Goal: Information Seeking & Learning: Learn about a topic

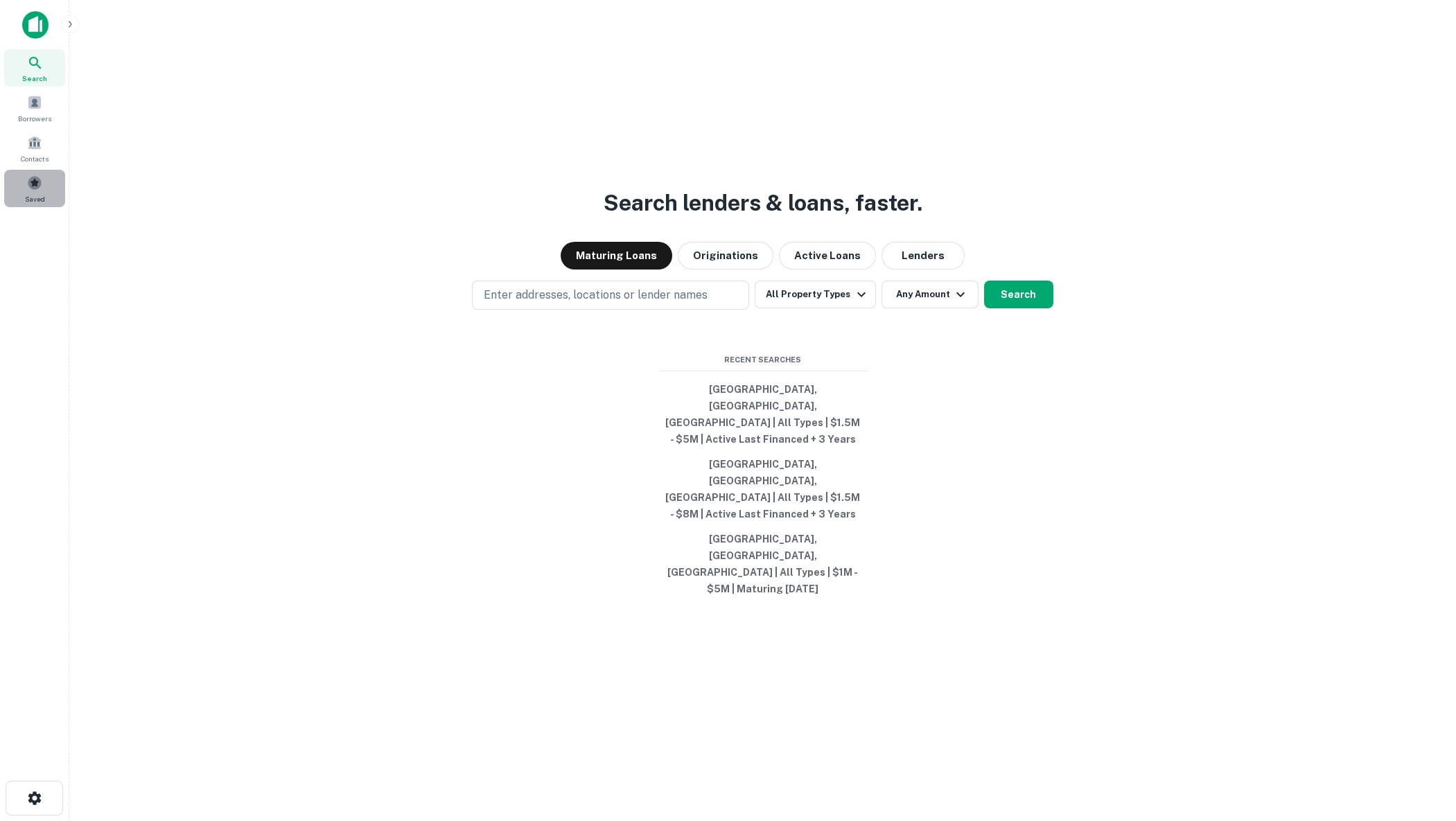
click at [36, 184] on span at bounding box center [34, 182] width 15 height 15
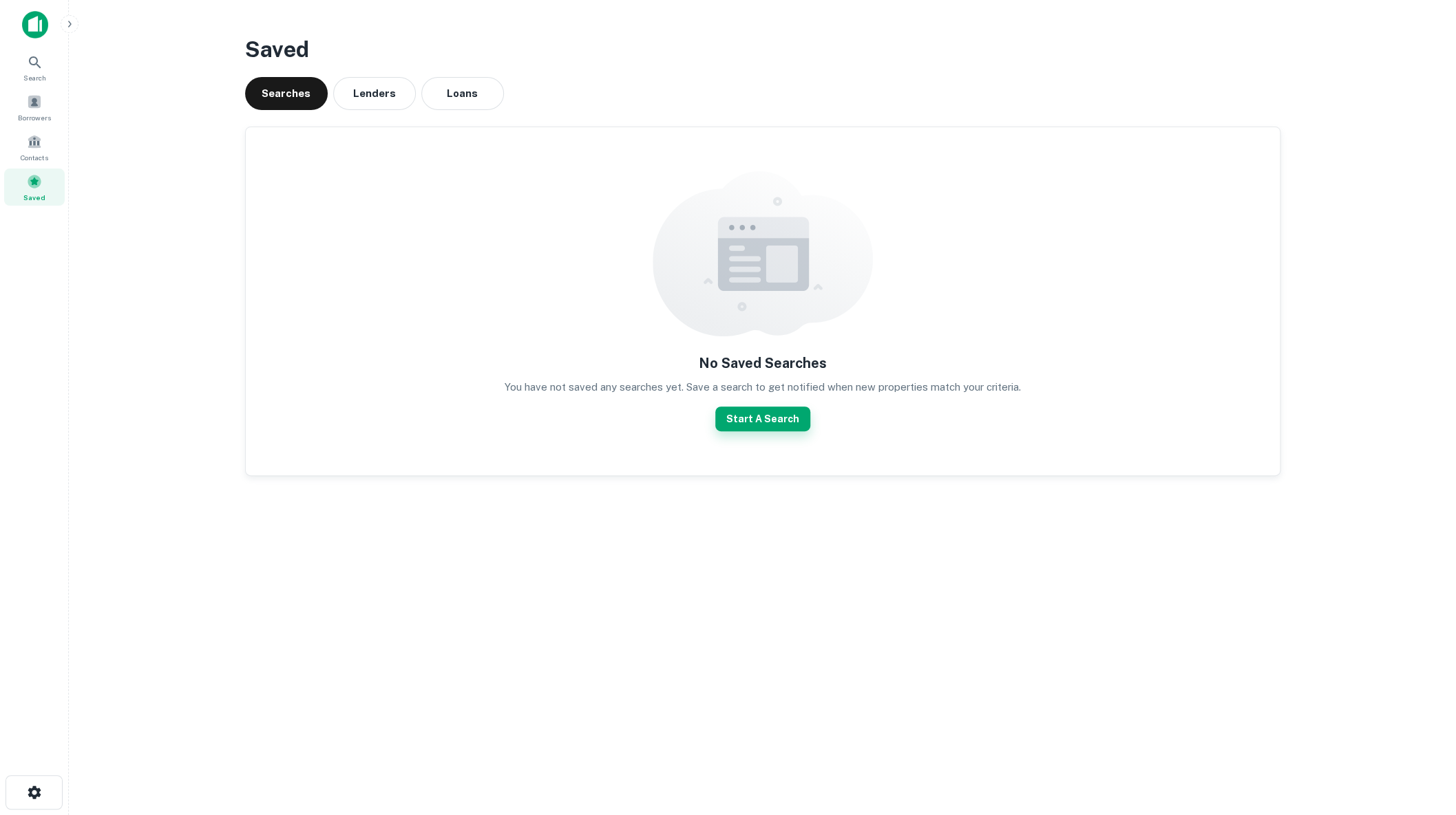
click at [772, 422] on button "Start A Search" at bounding box center [762, 418] width 95 height 25
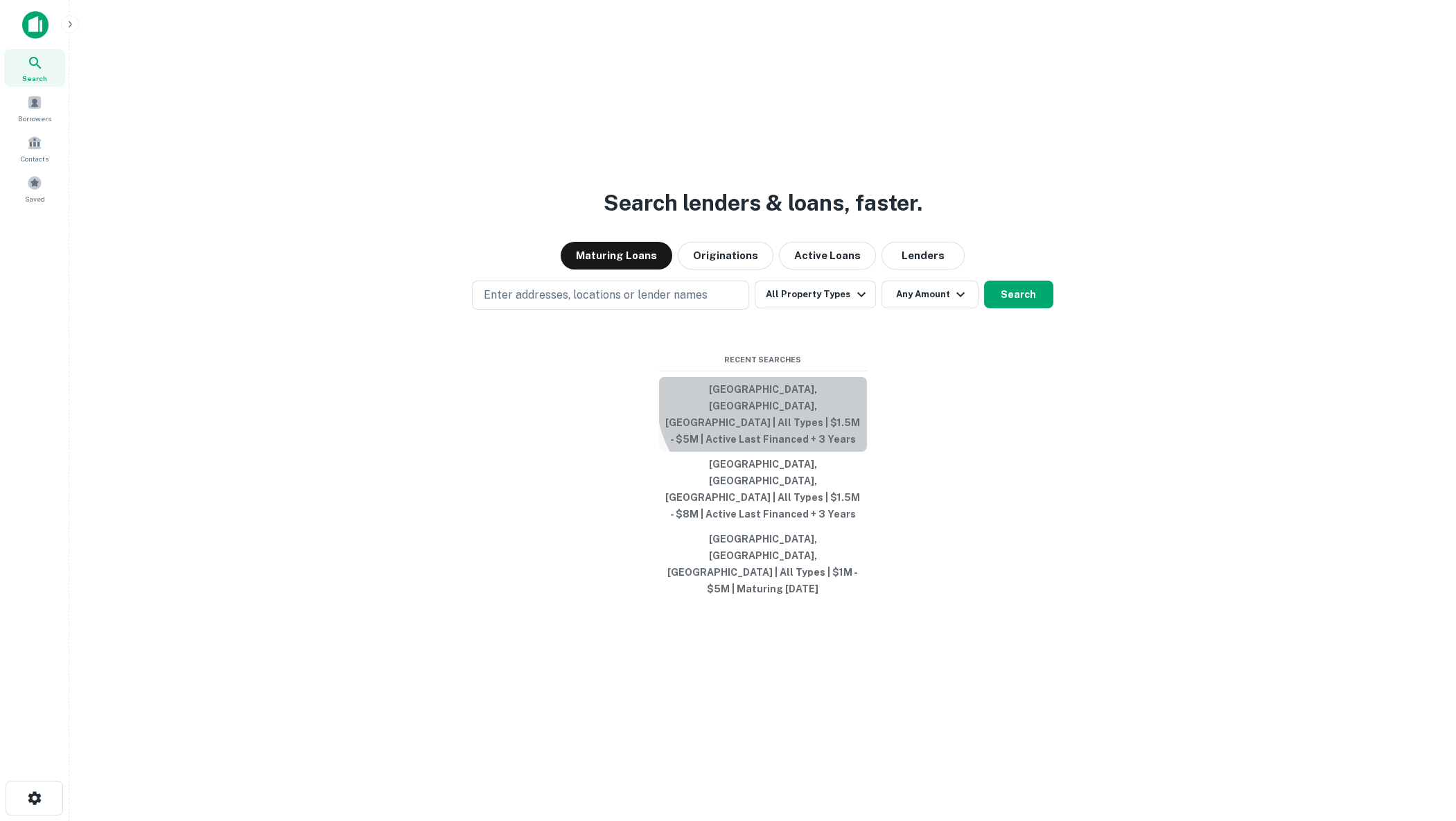
click at [777, 444] on button "[GEOGRAPHIC_DATA], [GEOGRAPHIC_DATA], [GEOGRAPHIC_DATA] | All Types | $1.5M - $…" at bounding box center [763, 414] width 208 height 75
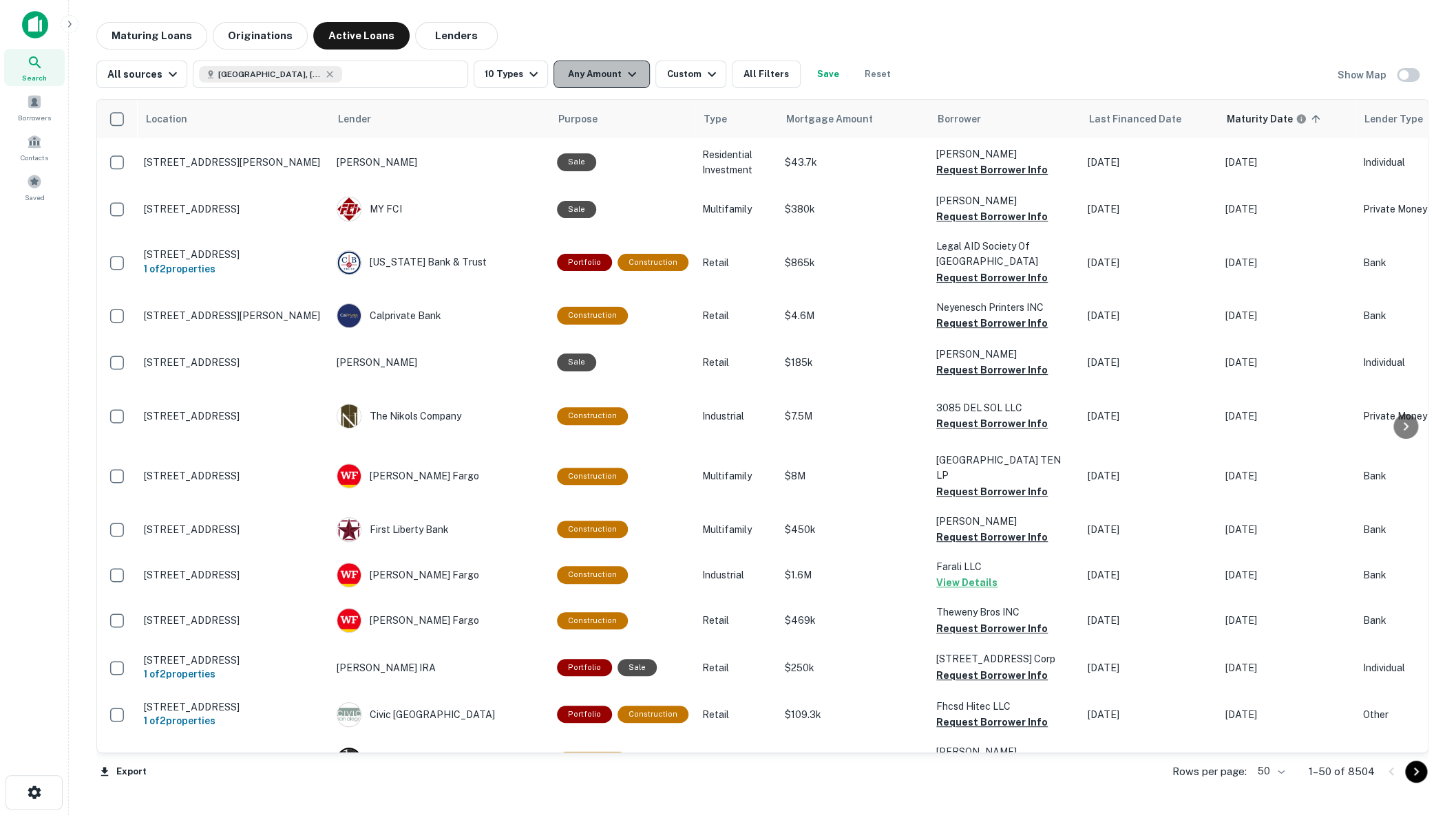
click at [614, 76] on button "Any Amount" at bounding box center [601, 75] width 96 height 27
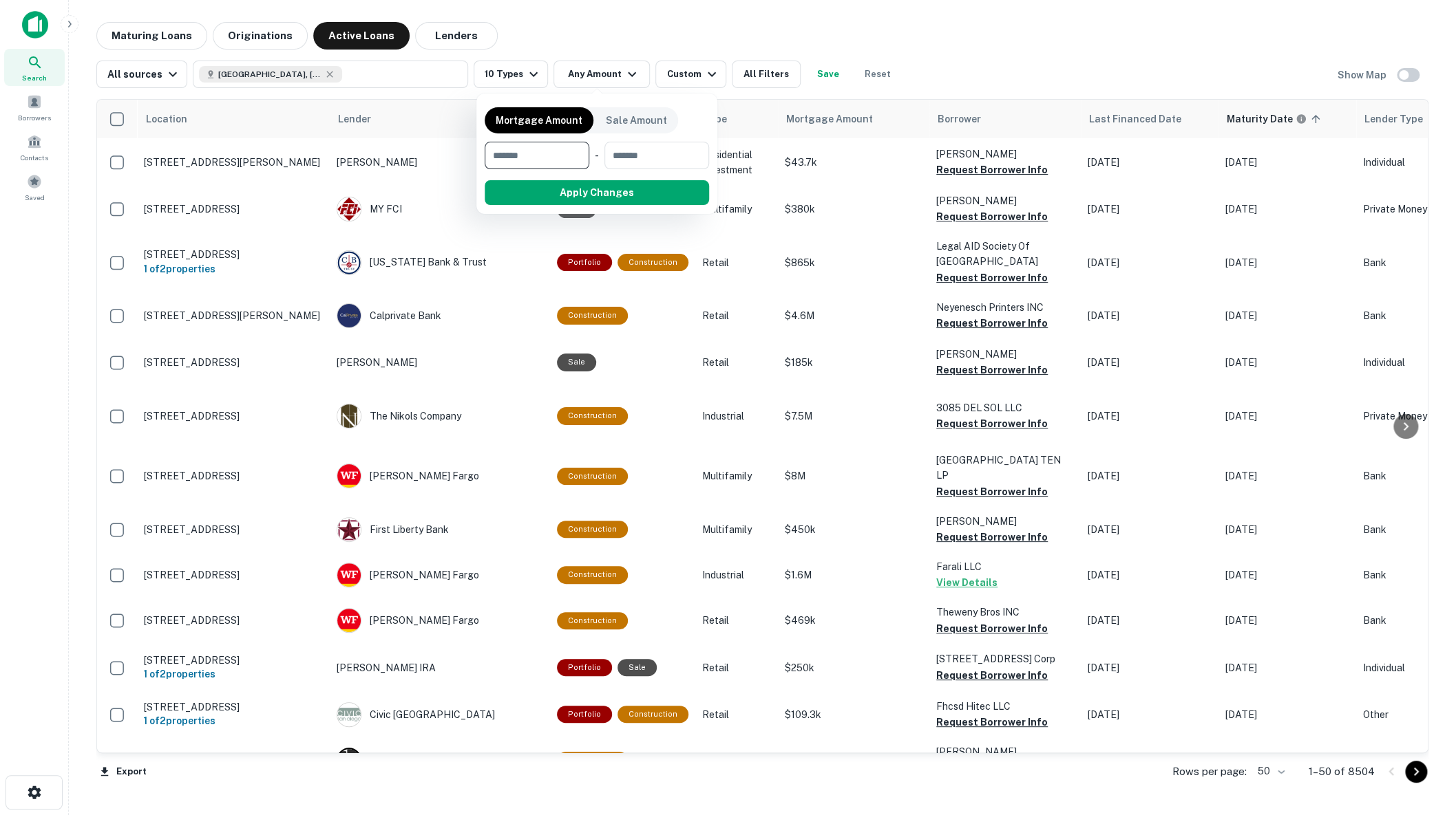
click at [558, 159] on input "number" at bounding box center [532, 155] width 95 height 27
type input "*******"
click at [707, 156] on div "​" at bounding box center [660, 155] width 95 height 27
click at [690, 156] on input "number" at bounding box center [656, 155] width 86 height 27
type input "*******"
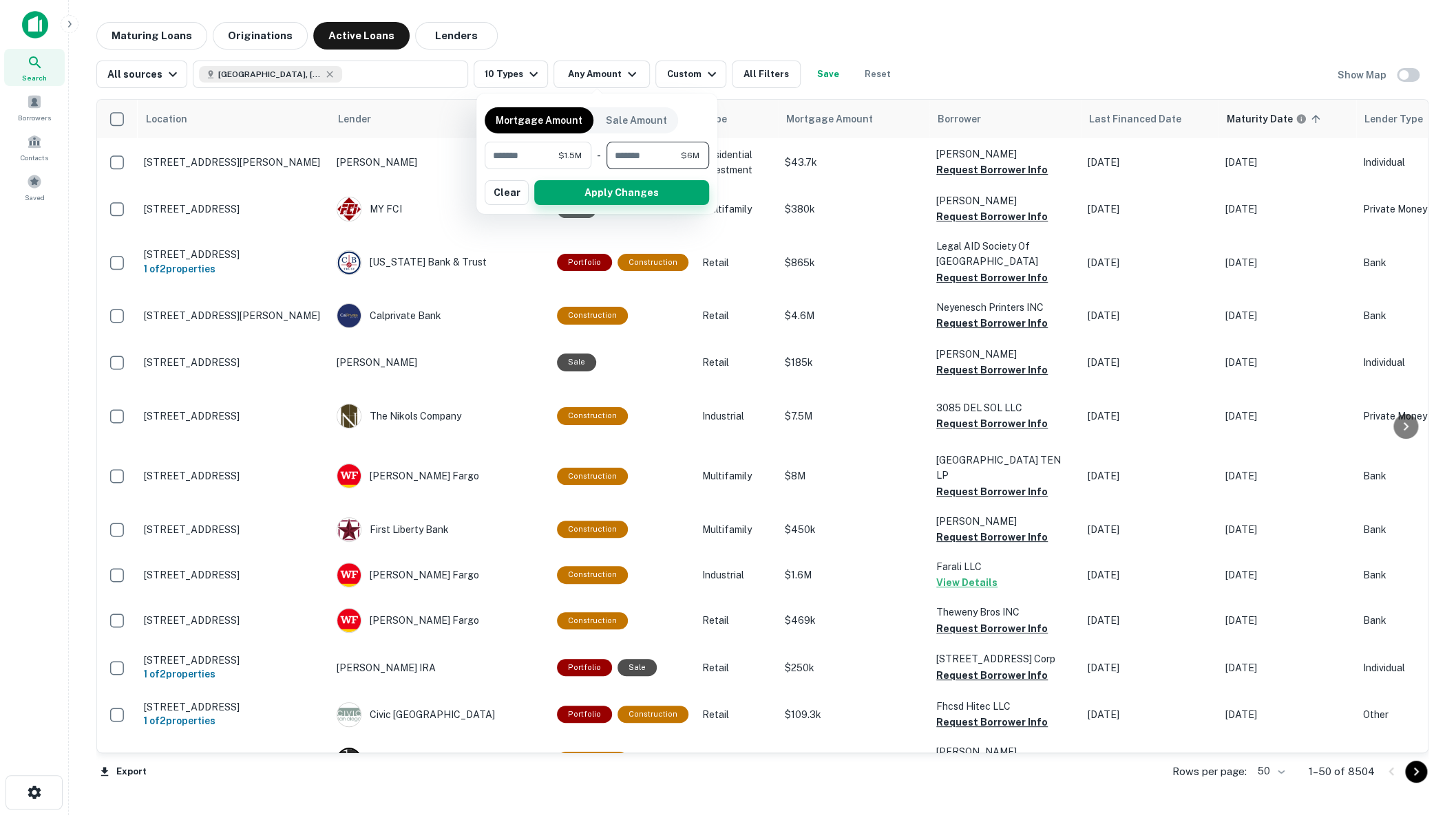
click at [641, 195] on button "Apply Changes" at bounding box center [622, 192] width 175 height 25
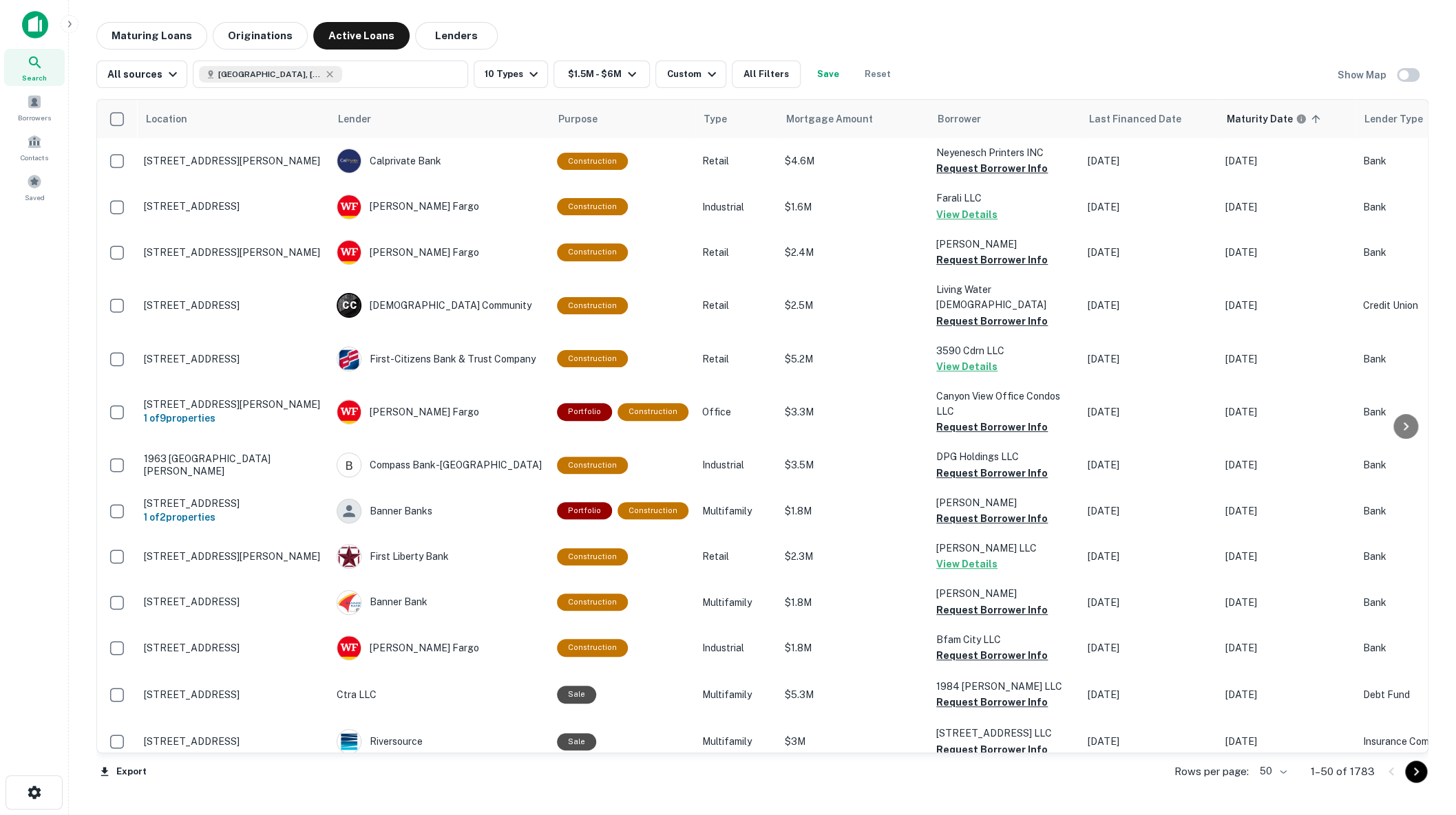
click at [817, 76] on button "Save" at bounding box center [828, 75] width 44 height 27
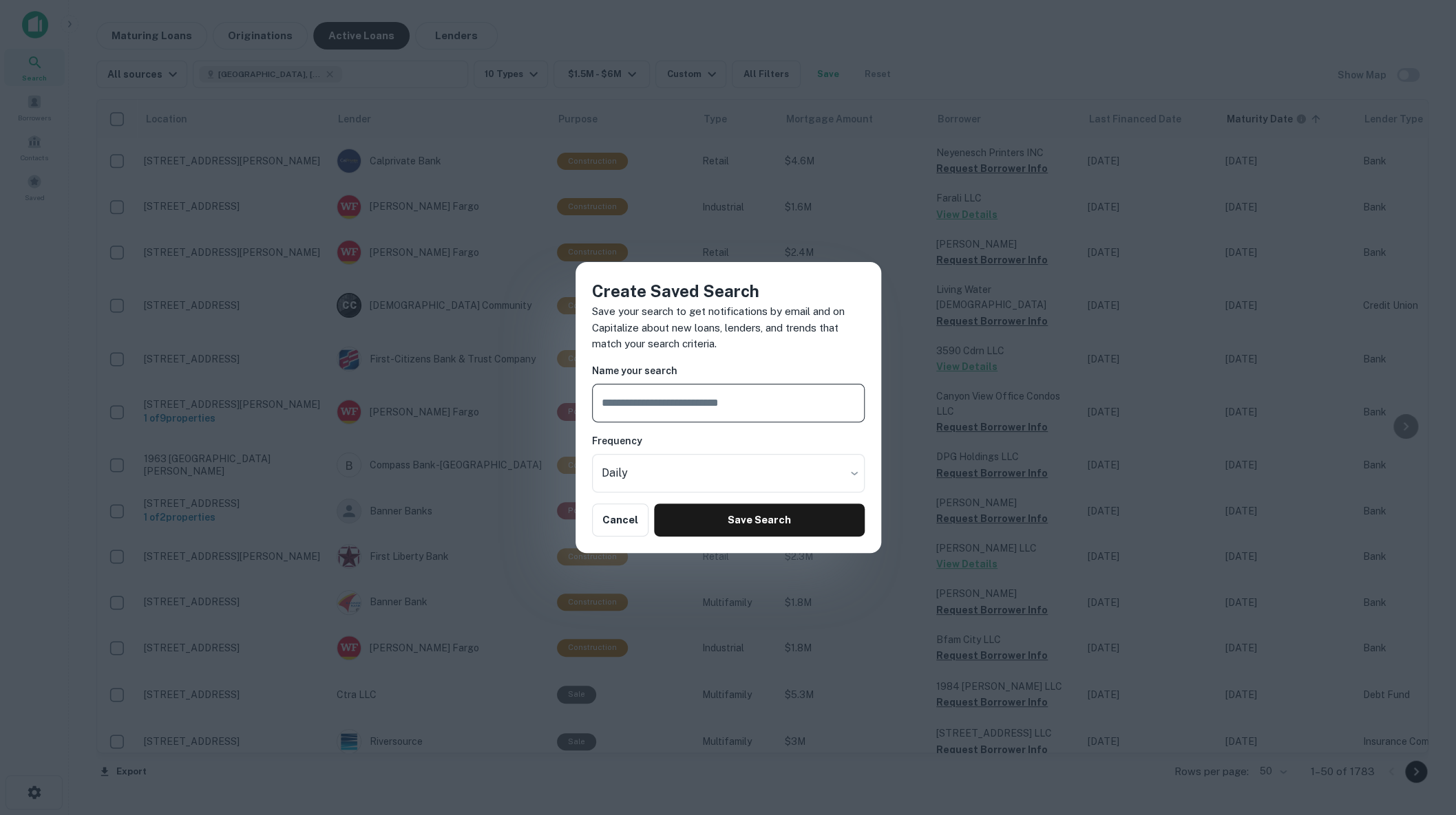
click at [721, 397] on input "text" at bounding box center [728, 403] width 272 height 38
click at [700, 471] on body "Search Borrowers Contacts Saved Maturing Loans Originations Active Loans Lender…" at bounding box center [728, 408] width 1456 height 815
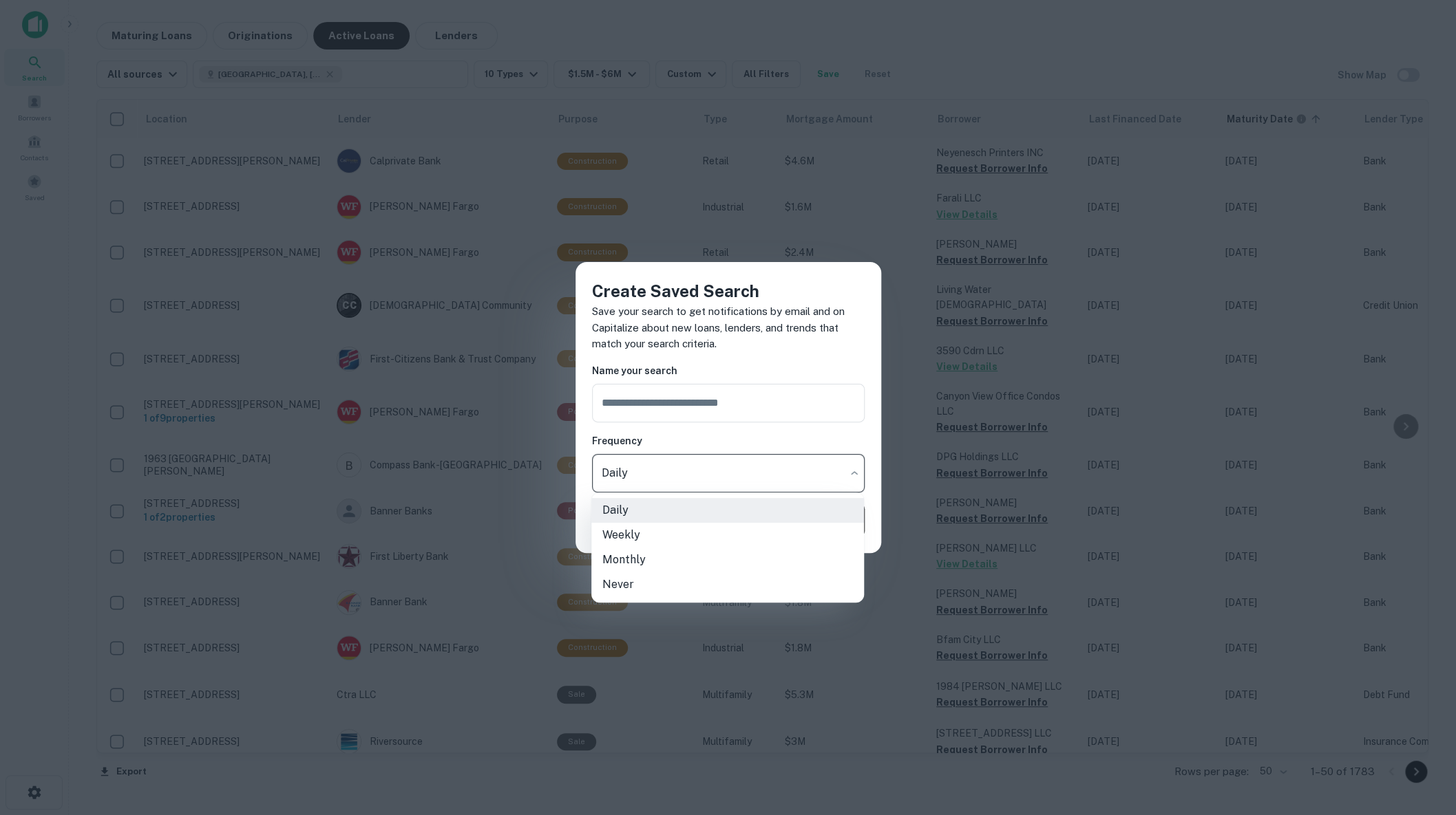
click at [664, 530] on li "Weekly" at bounding box center [727, 535] width 272 height 25
type input "******"
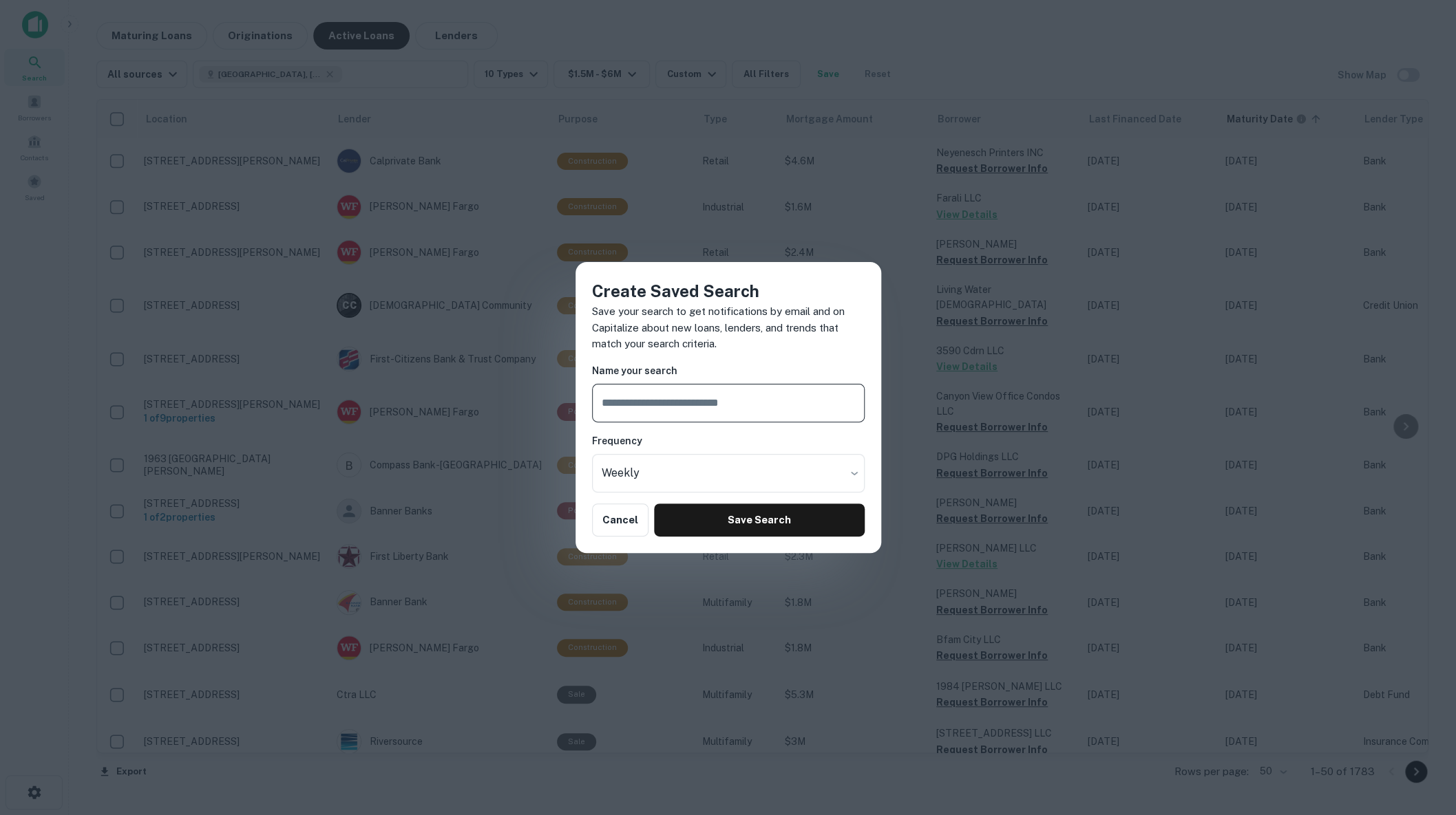
click at [659, 398] on input "text" at bounding box center [728, 403] width 272 height 38
type input "**********"
click at [695, 528] on button "Save Search" at bounding box center [759, 520] width 210 height 33
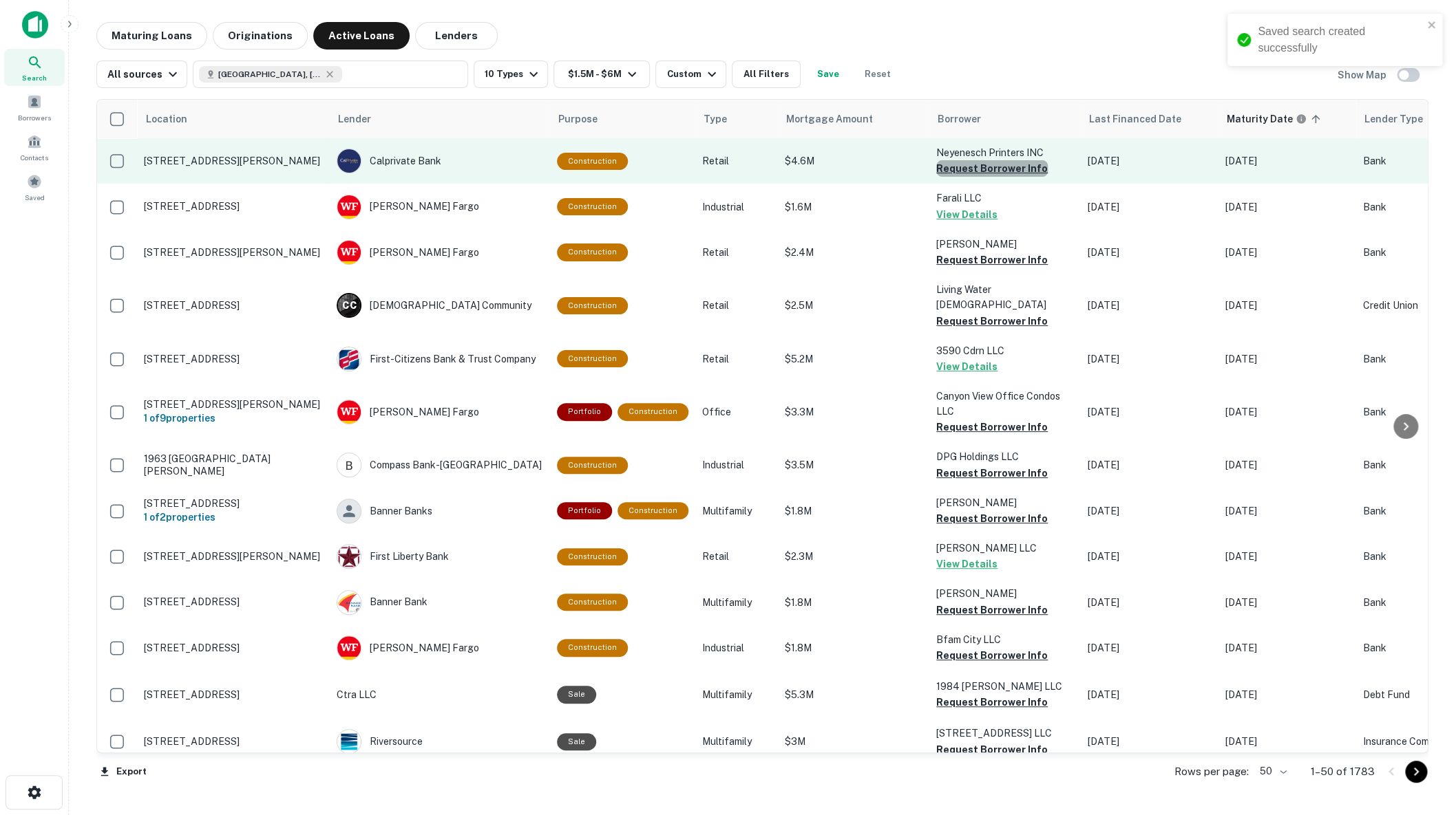
click at [990, 171] on button "Request Borrower Info" at bounding box center [992, 168] width 112 height 17
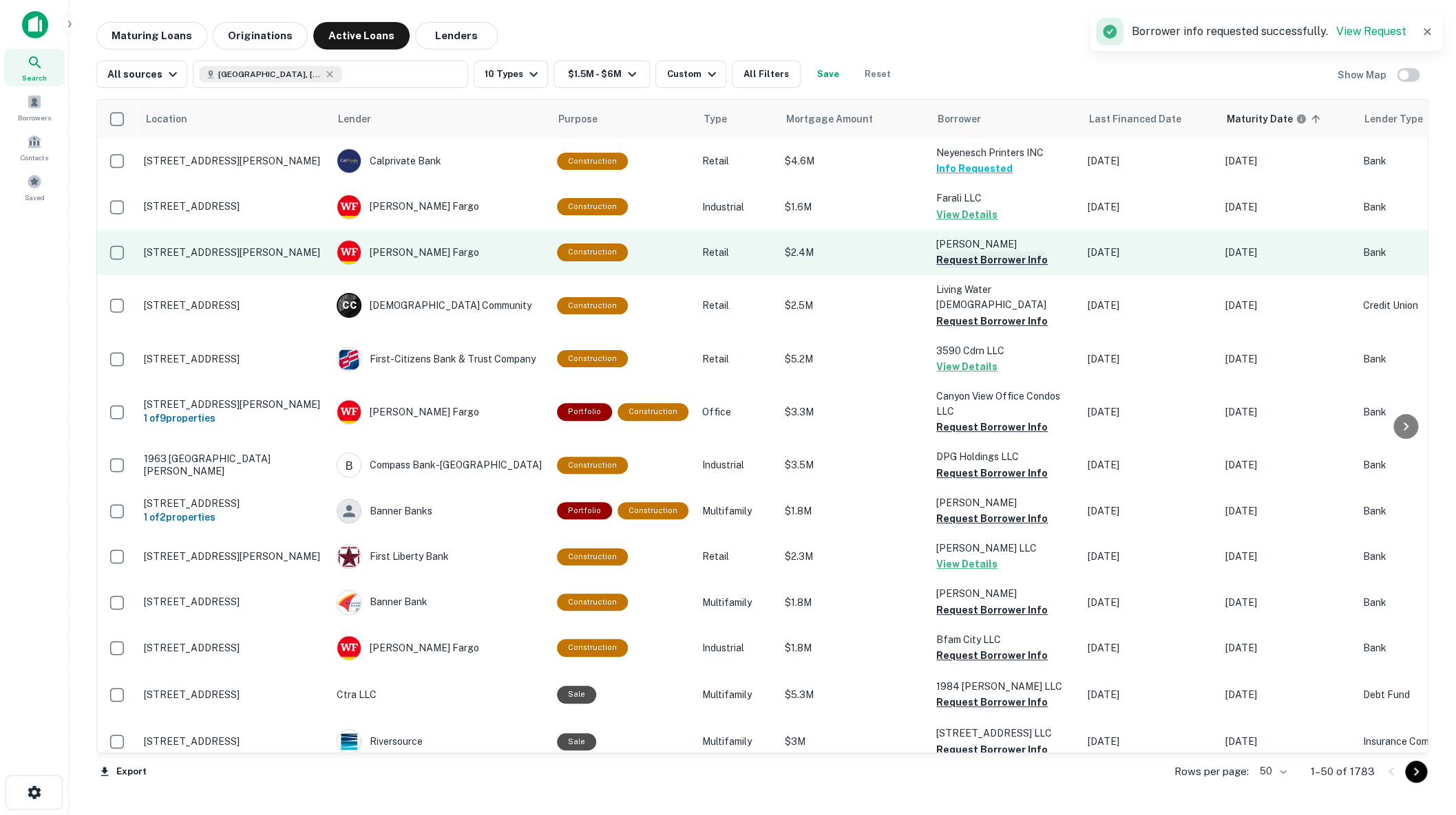
click at [983, 265] on button "Request Borrower Info" at bounding box center [992, 259] width 112 height 17
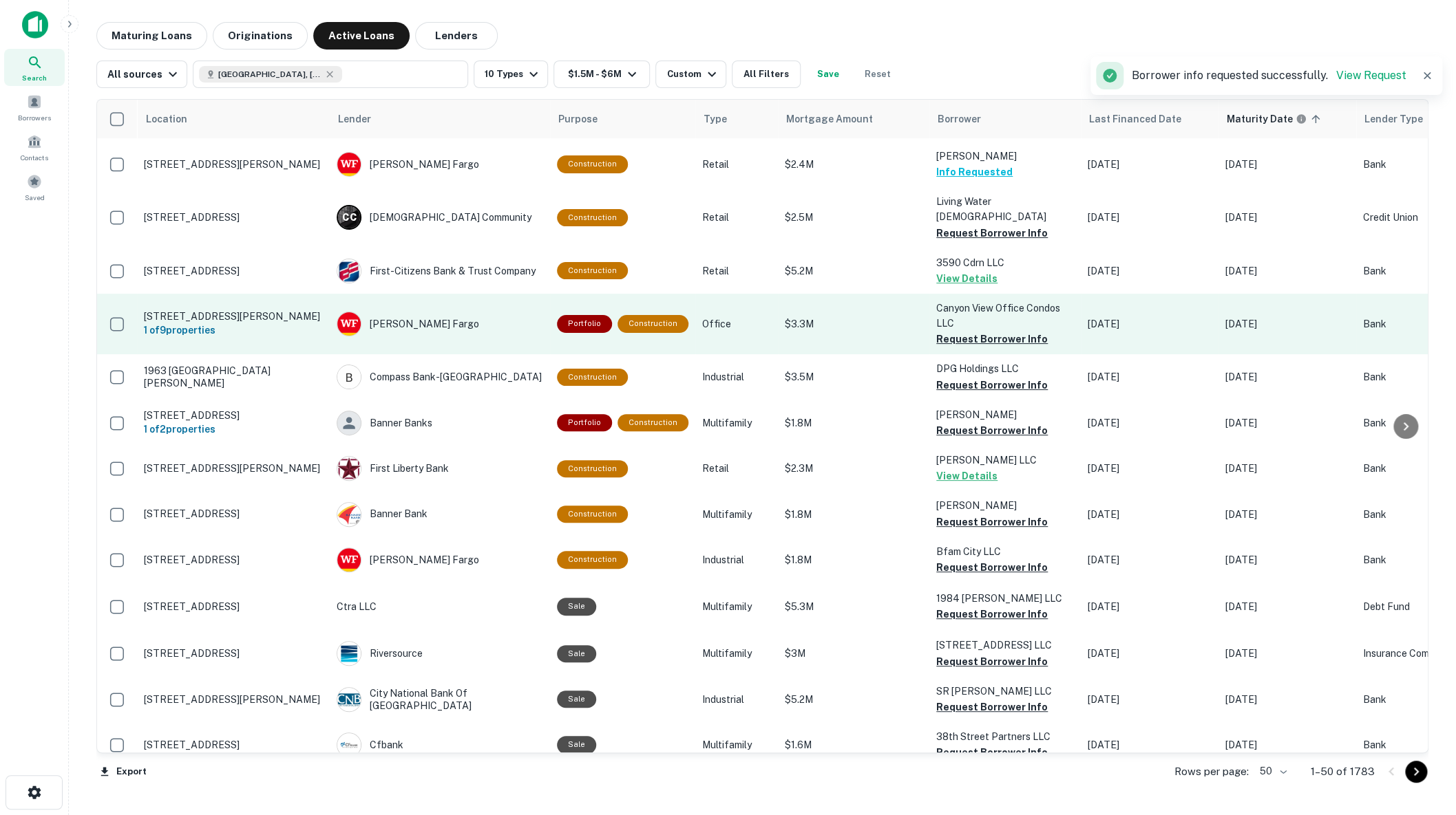
scroll to position [125, 0]
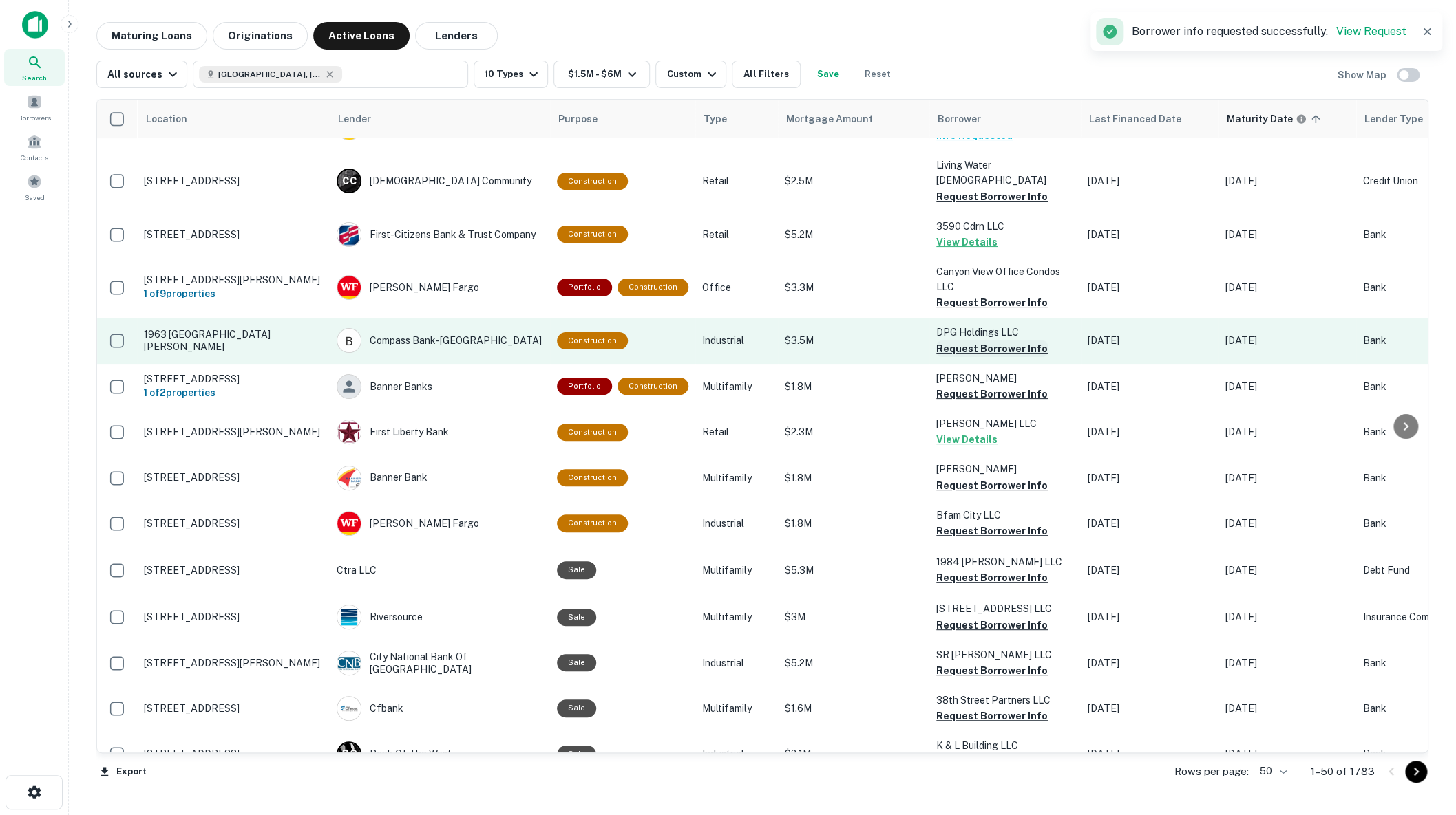
click at [985, 341] on button "Request Borrower Info" at bounding box center [992, 349] width 112 height 17
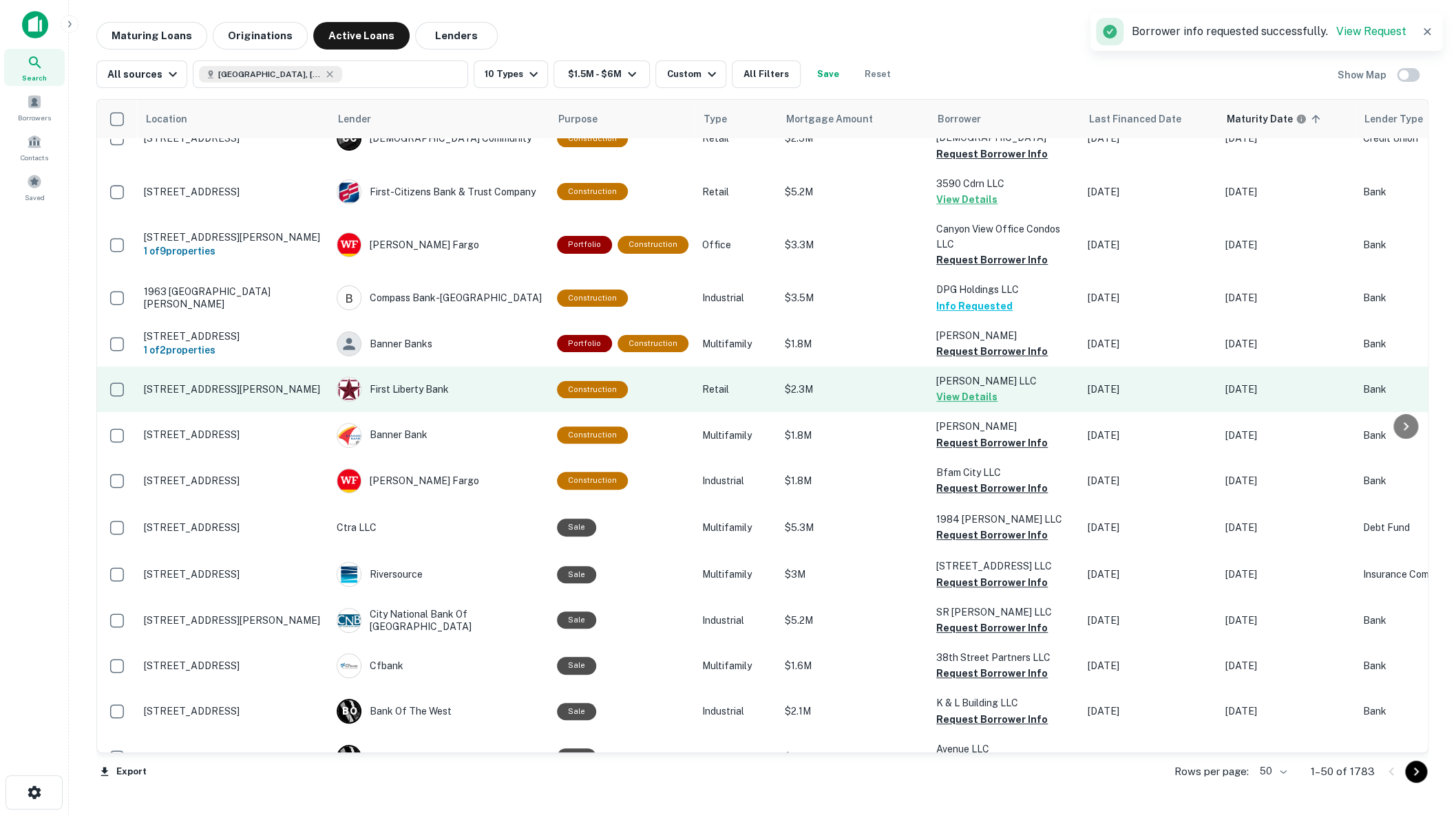
scroll to position [249, 0]
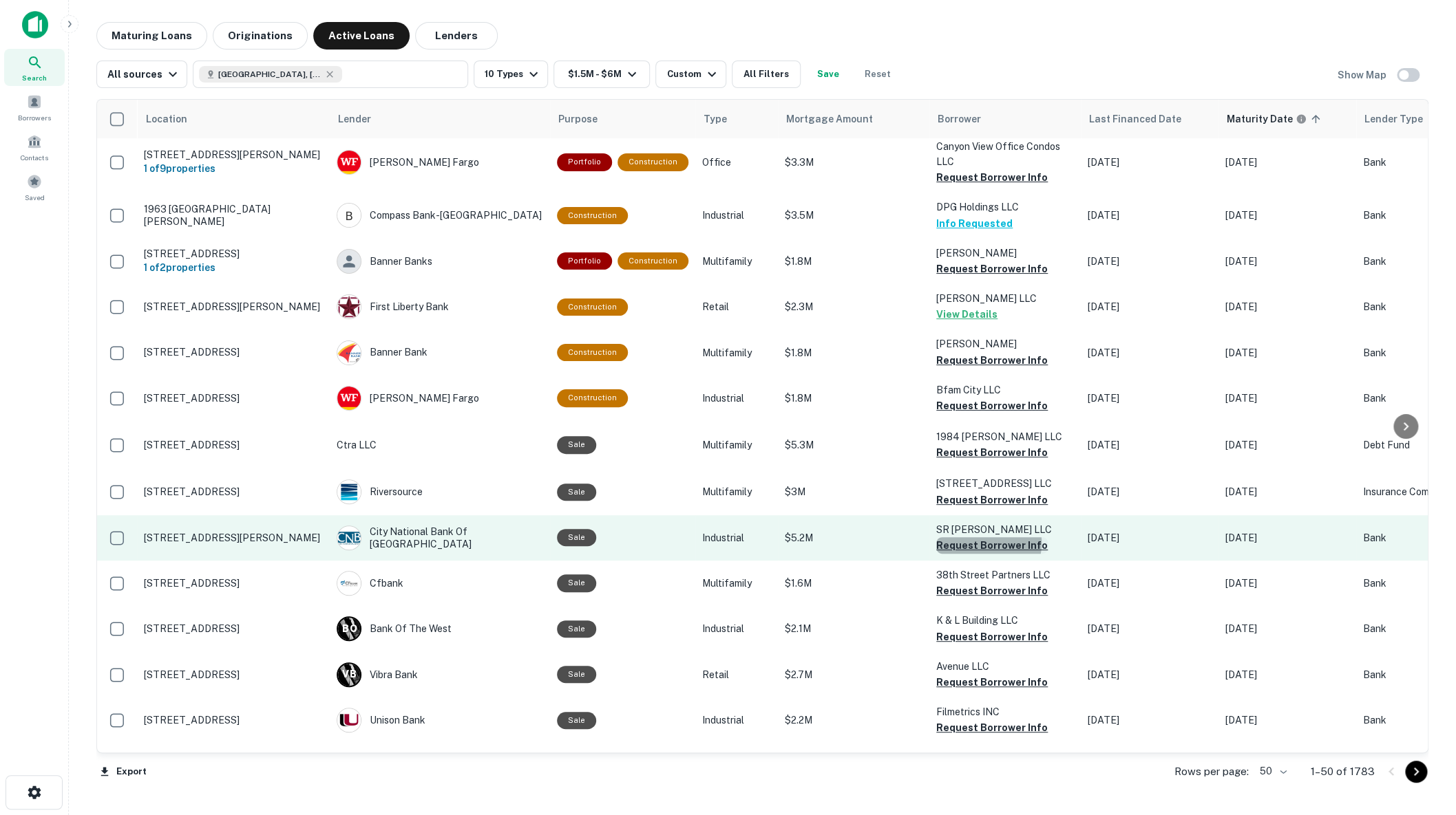
click at [979, 539] on button "Request Borrower Info" at bounding box center [992, 545] width 112 height 17
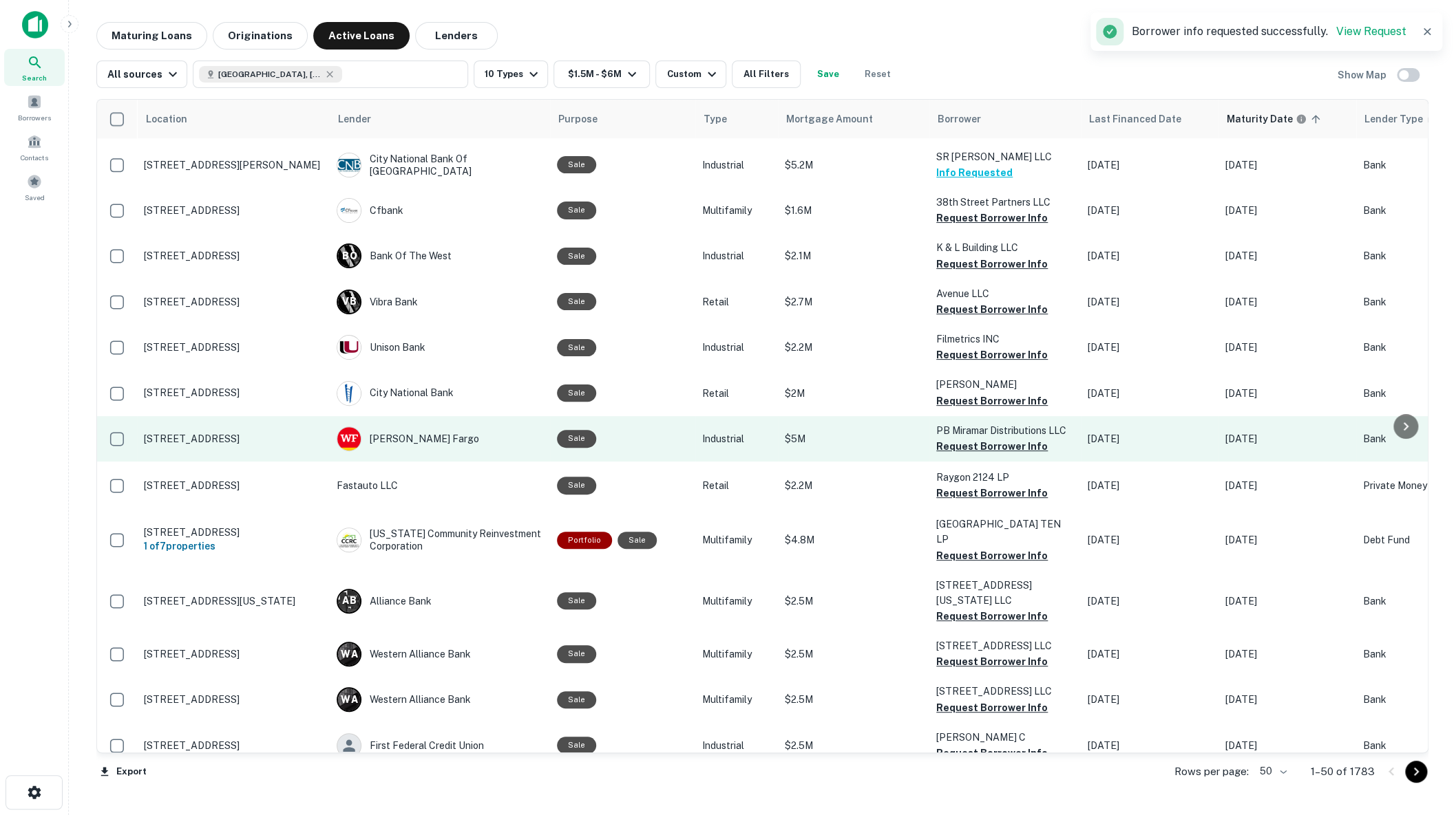
scroll to position [625, 0]
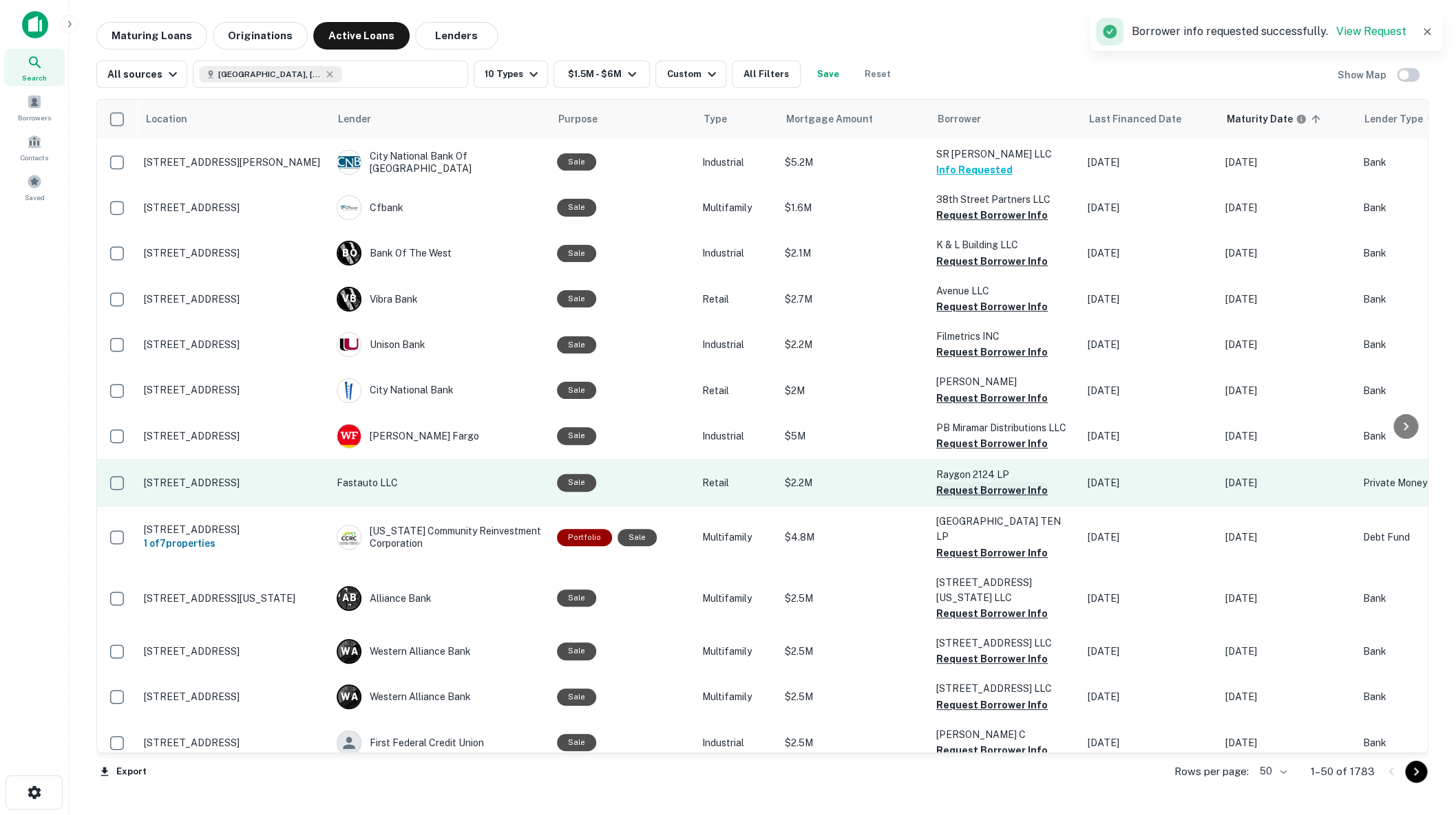
click at [968, 484] on button "Request Borrower Info" at bounding box center [992, 490] width 112 height 17
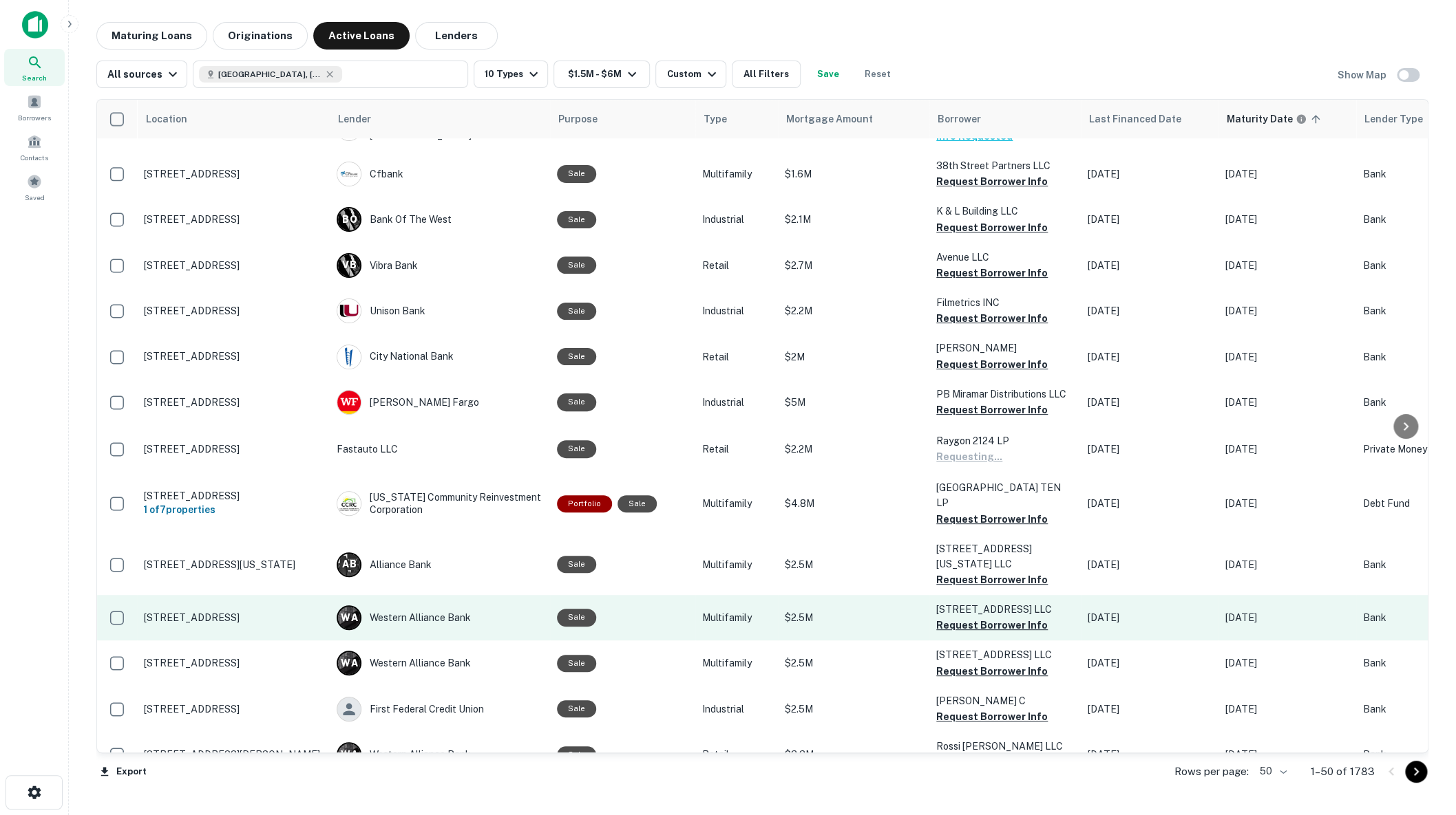
scroll to position [688, 0]
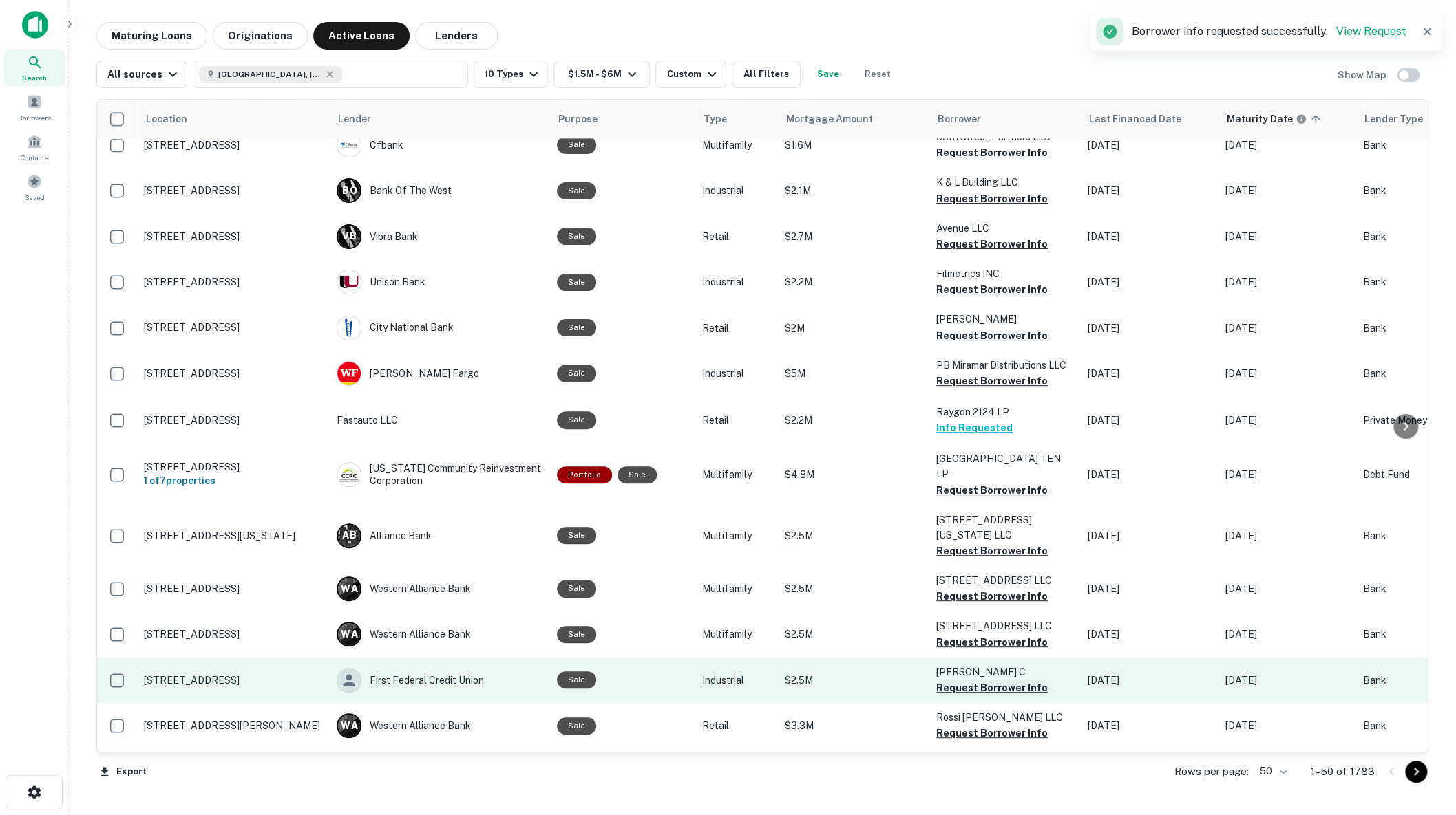
click at [983, 679] on button "Request Borrower Info" at bounding box center [992, 687] width 112 height 17
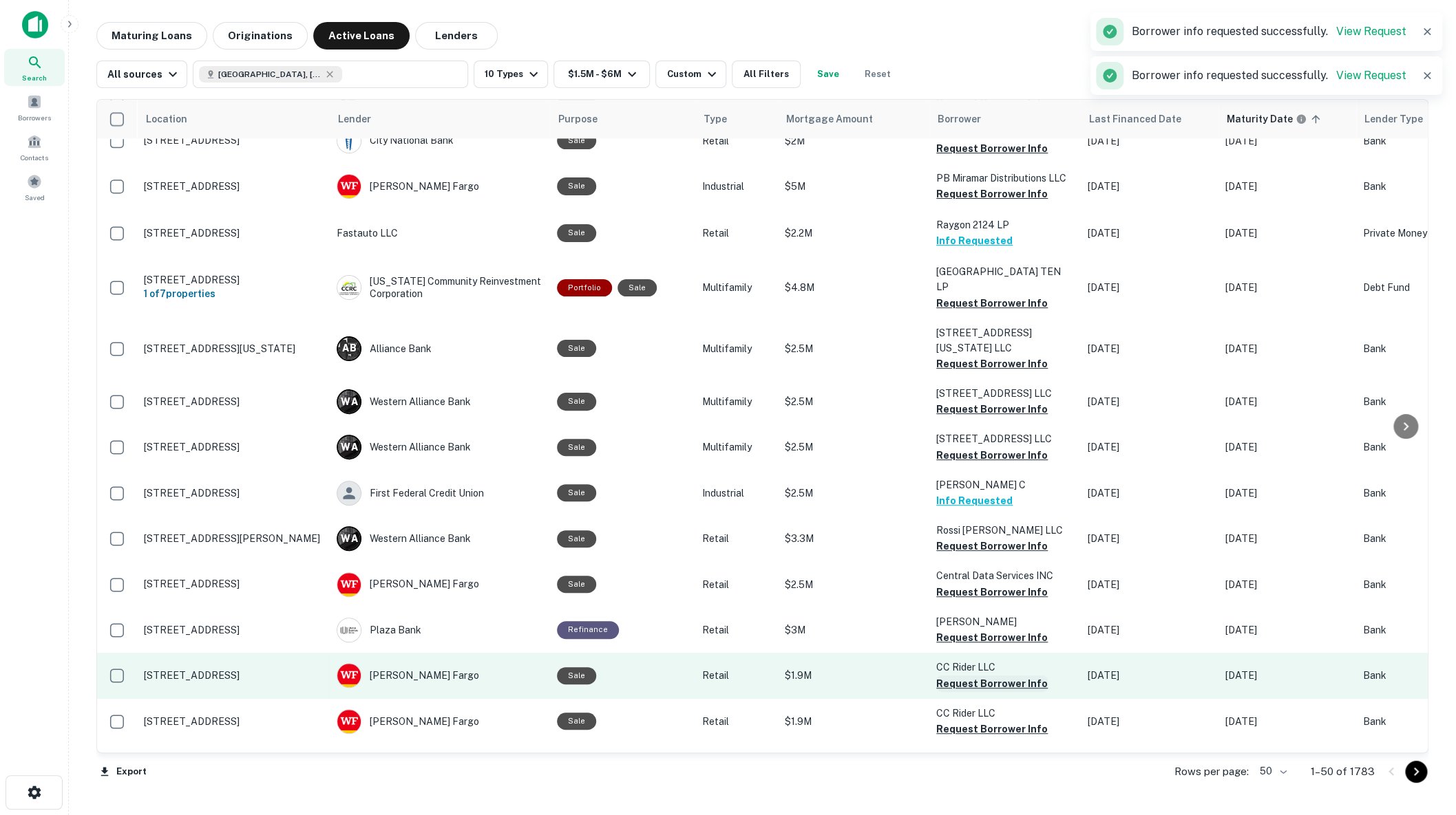
click at [986, 676] on button "Request Borrower Info" at bounding box center [992, 683] width 112 height 17
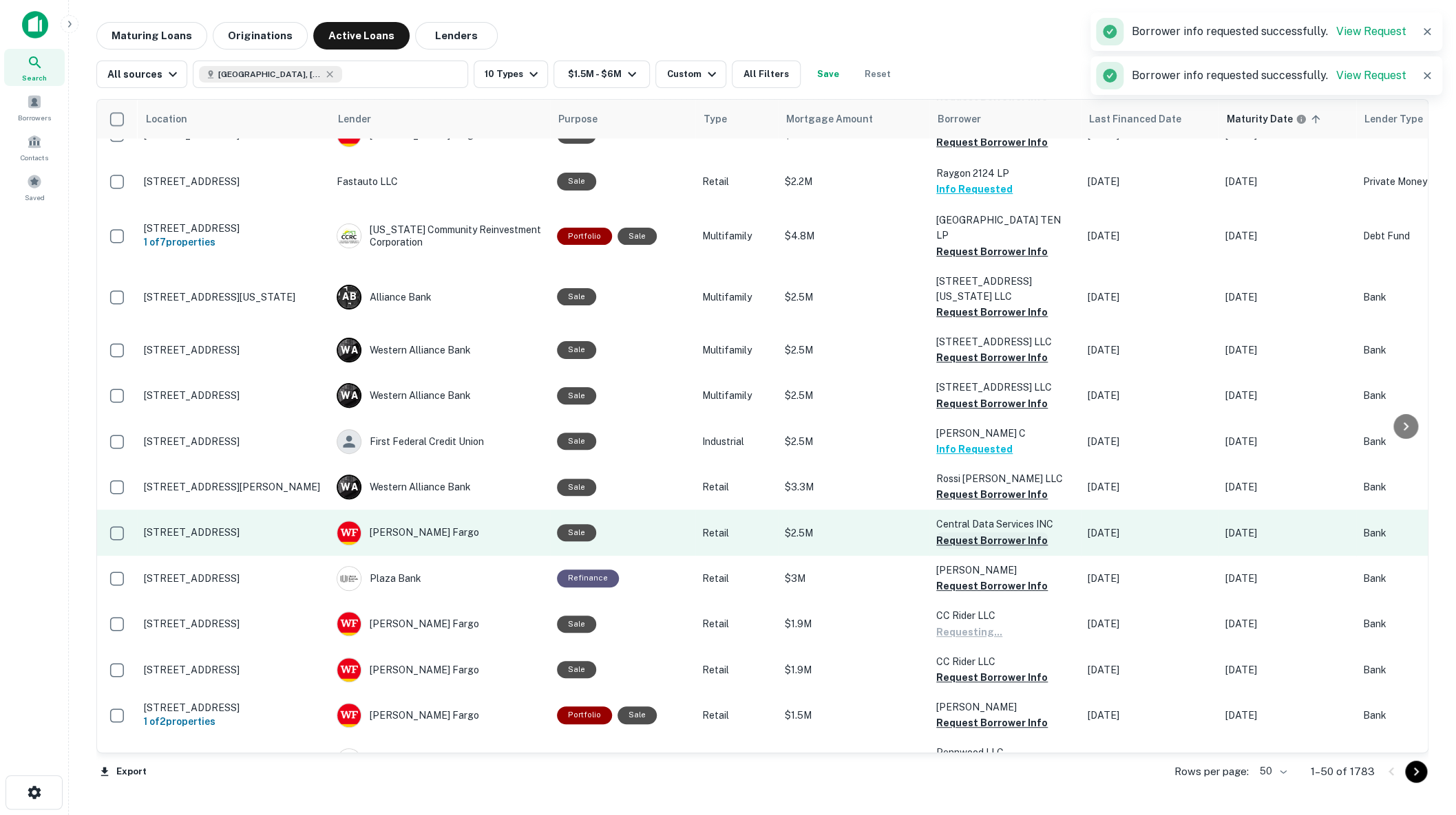
scroll to position [1063, 0]
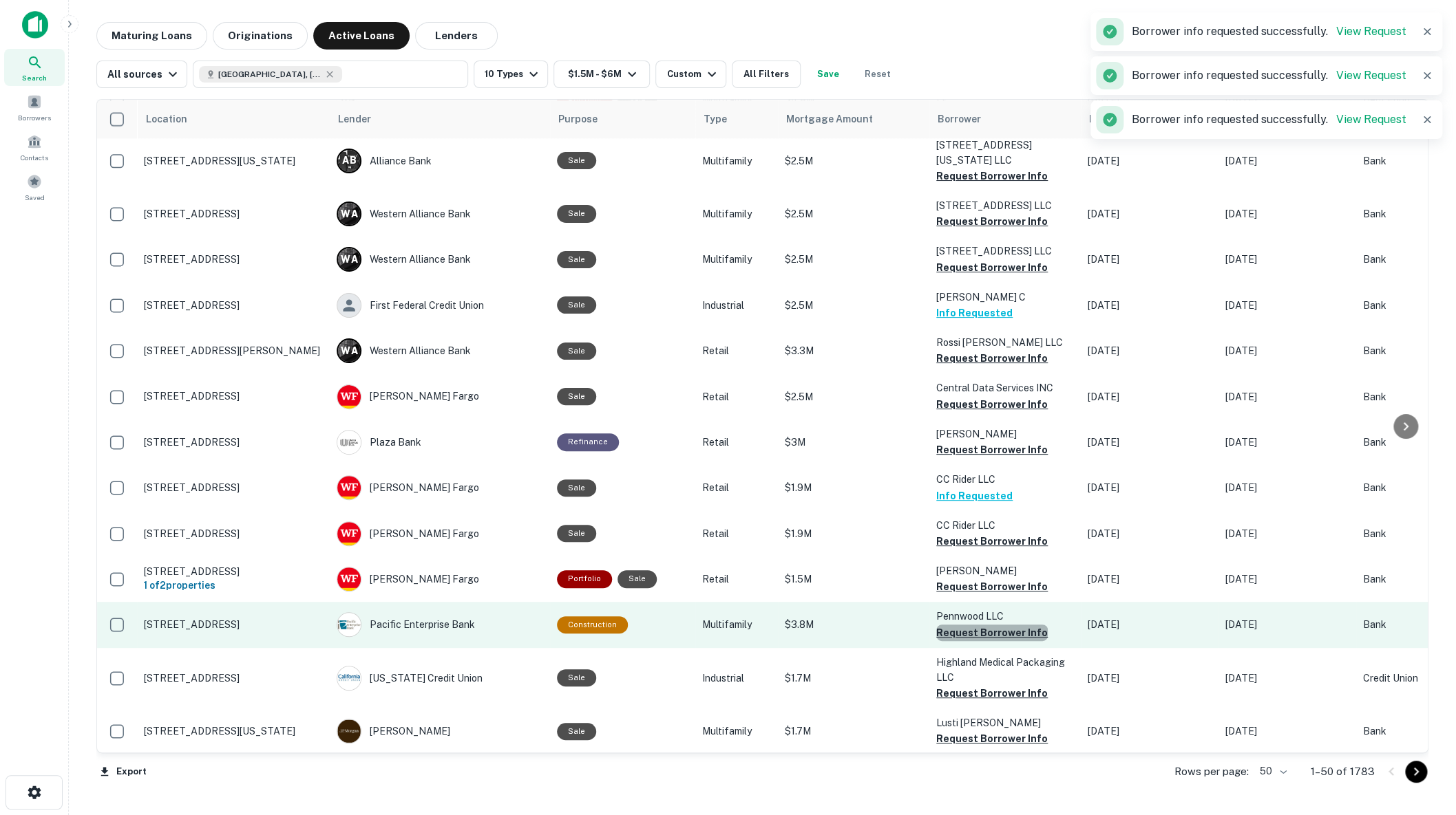
click at [984, 625] on button "Request Borrower Info" at bounding box center [992, 632] width 112 height 17
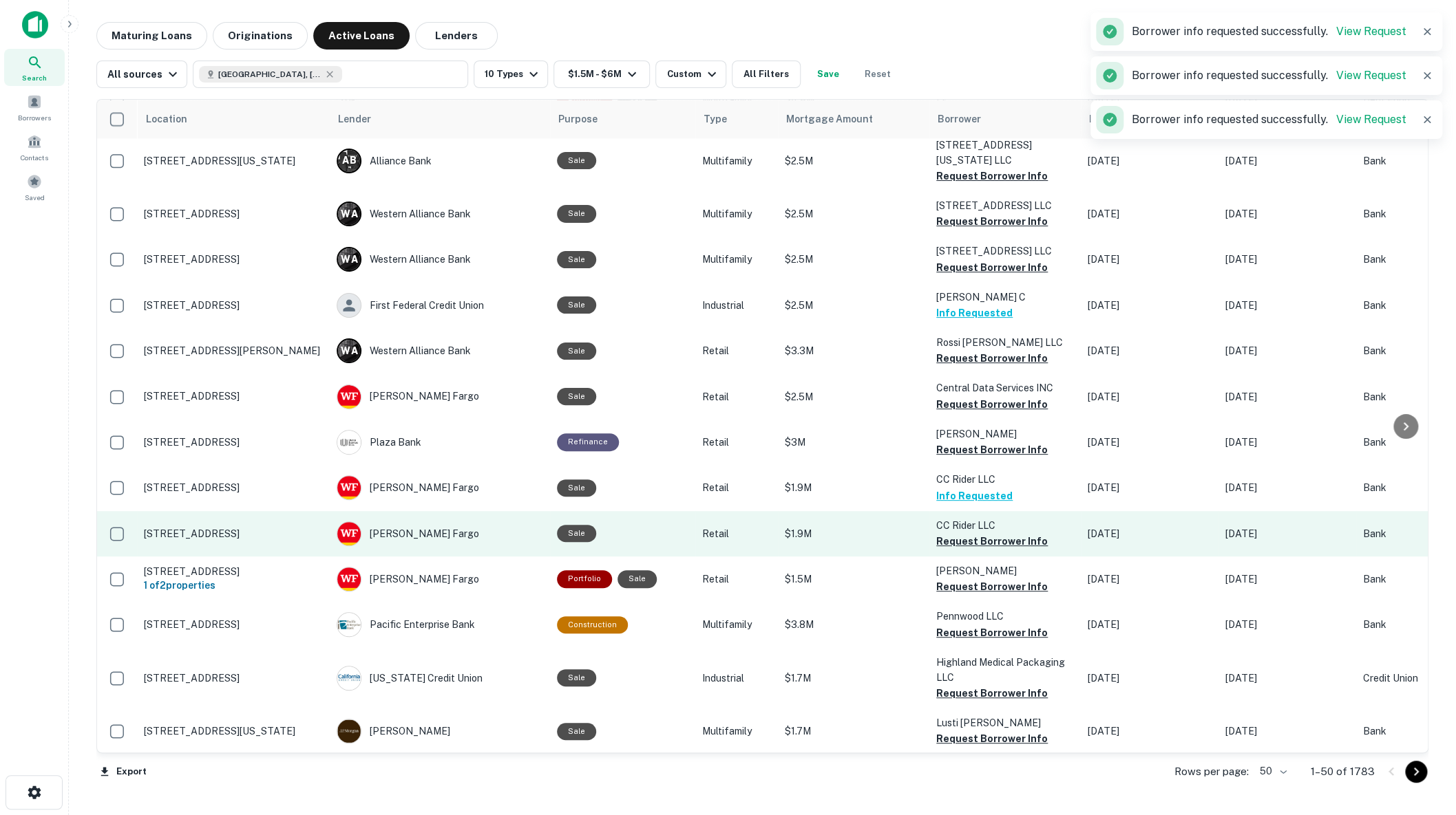
scroll to position [1314, 0]
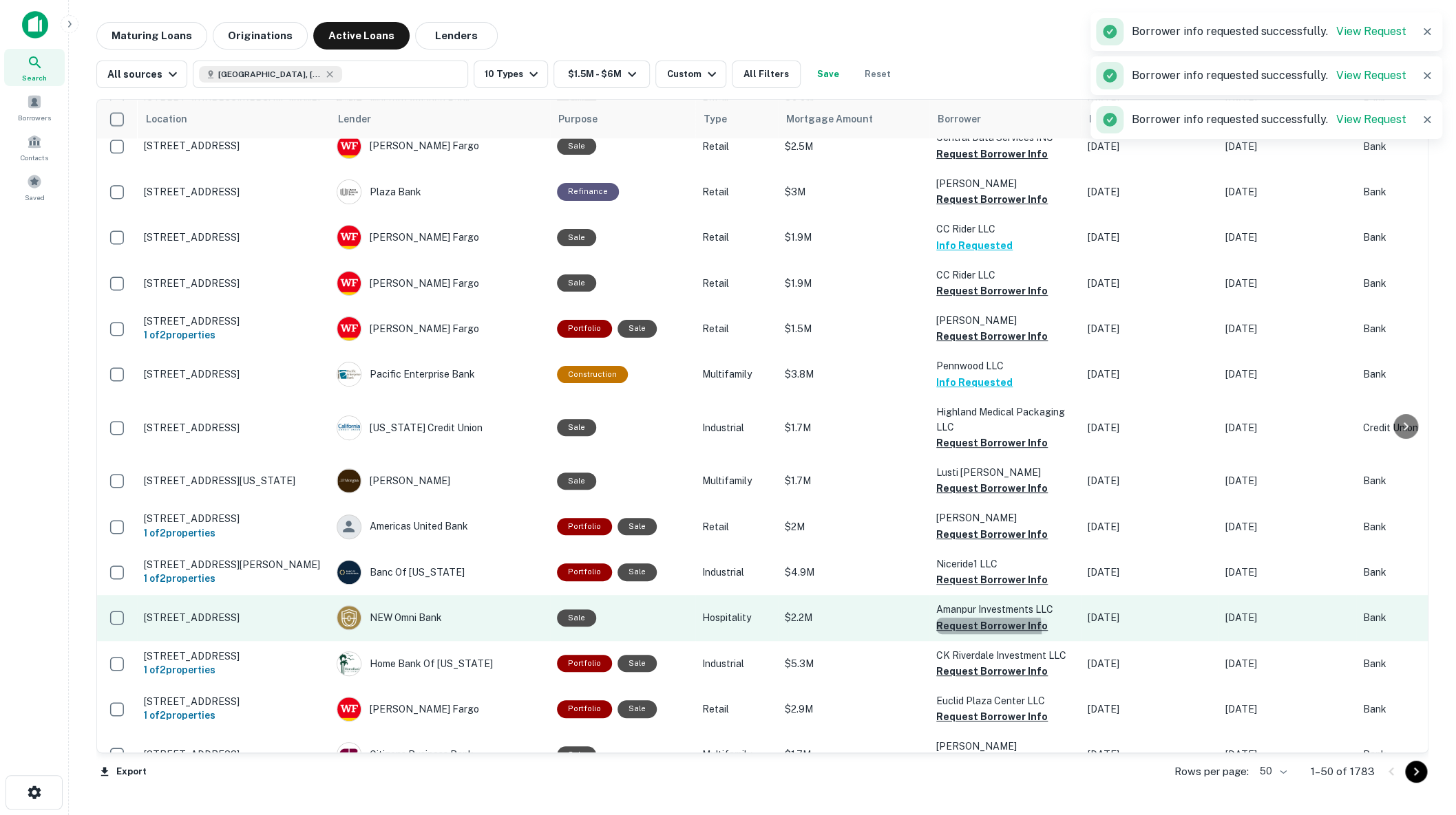
click at [957, 618] on button "Request Borrower Info" at bounding box center [992, 625] width 112 height 17
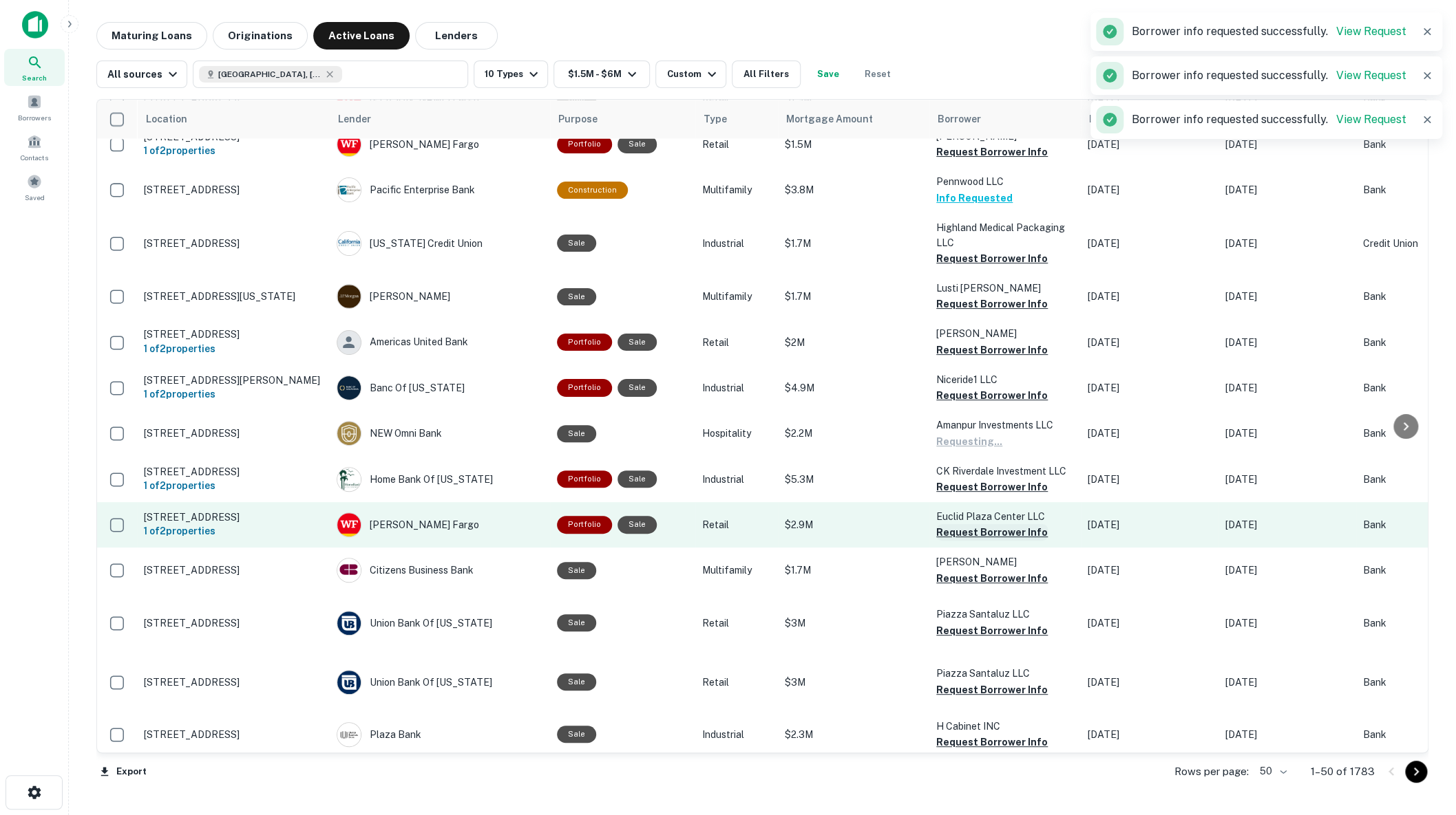
scroll to position [1500, 0]
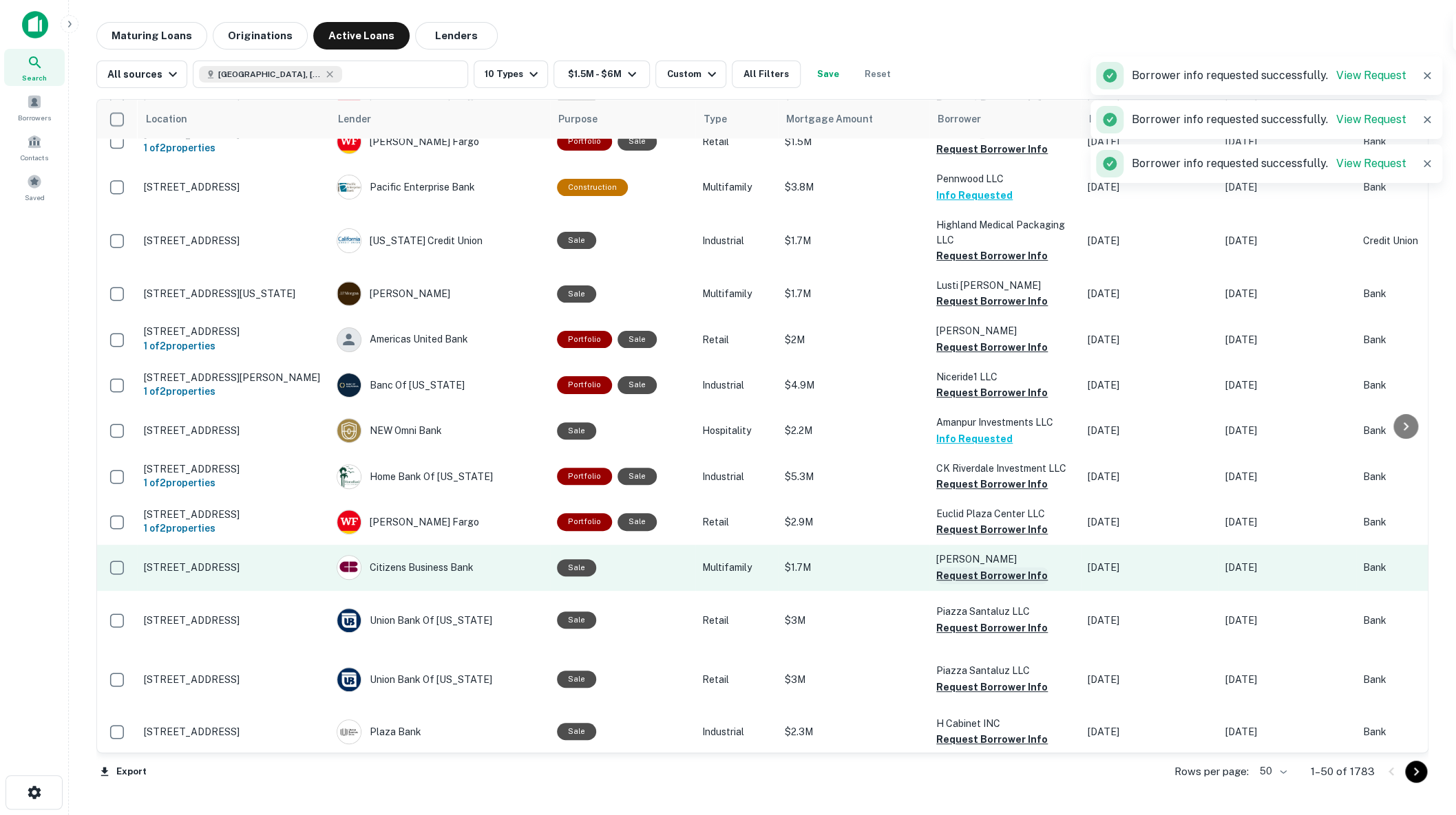
click at [979, 568] on button "Request Borrower Info" at bounding box center [992, 575] width 112 height 17
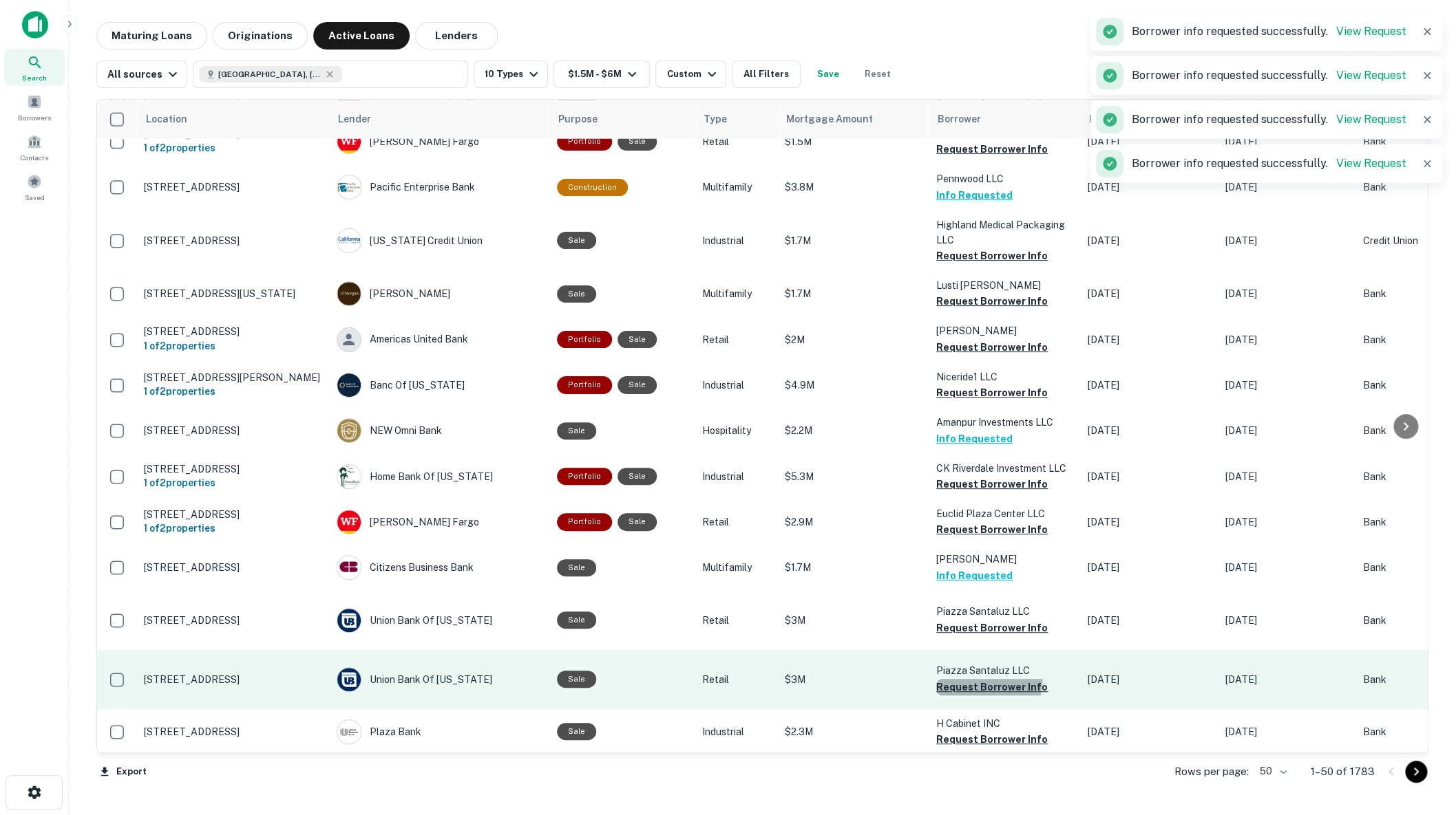
click at [975, 679] on button "Request Borrower Info" at bounding box center [992, 687] width 112 height 17
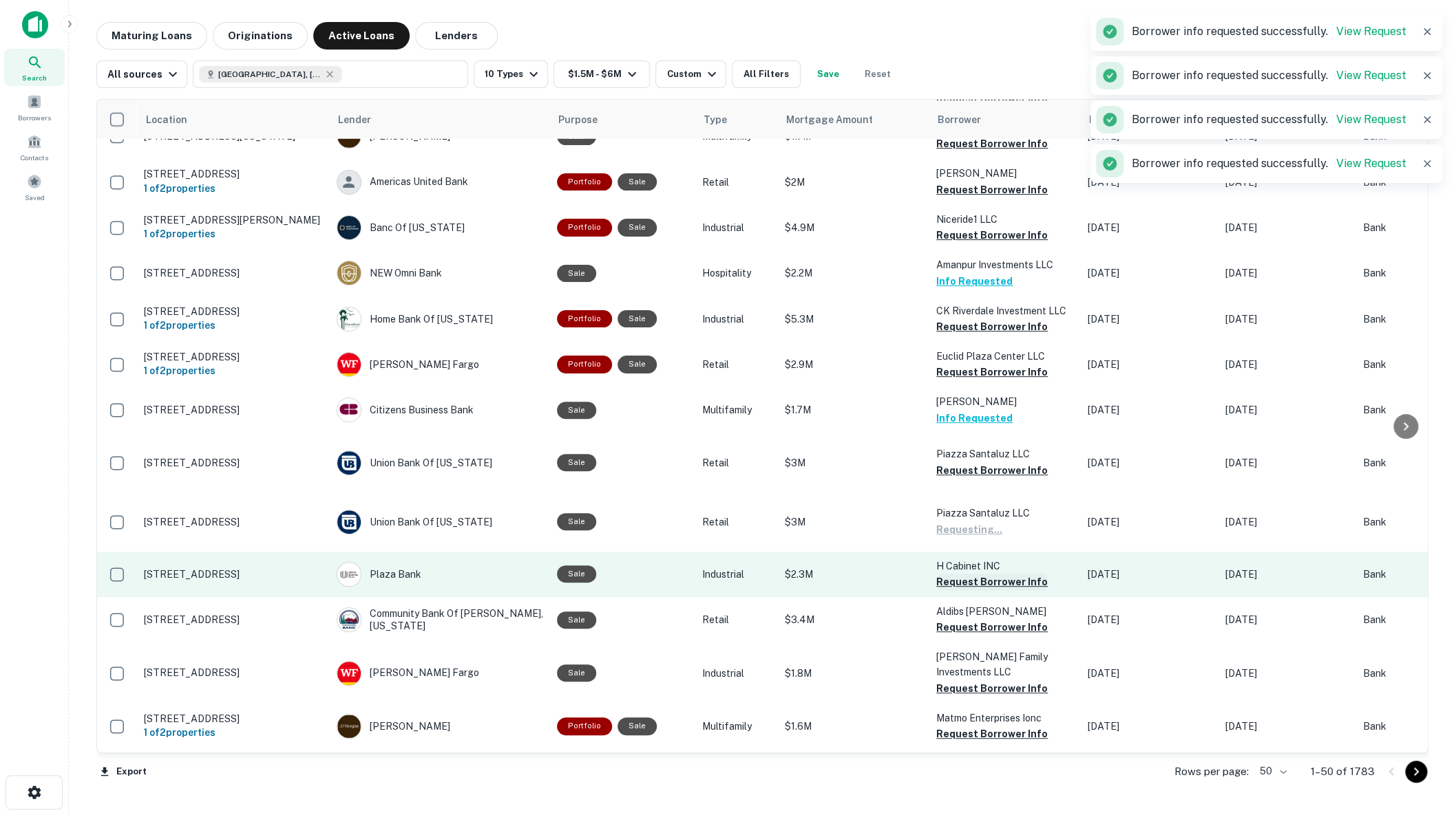
scroll to position [1689, 0]
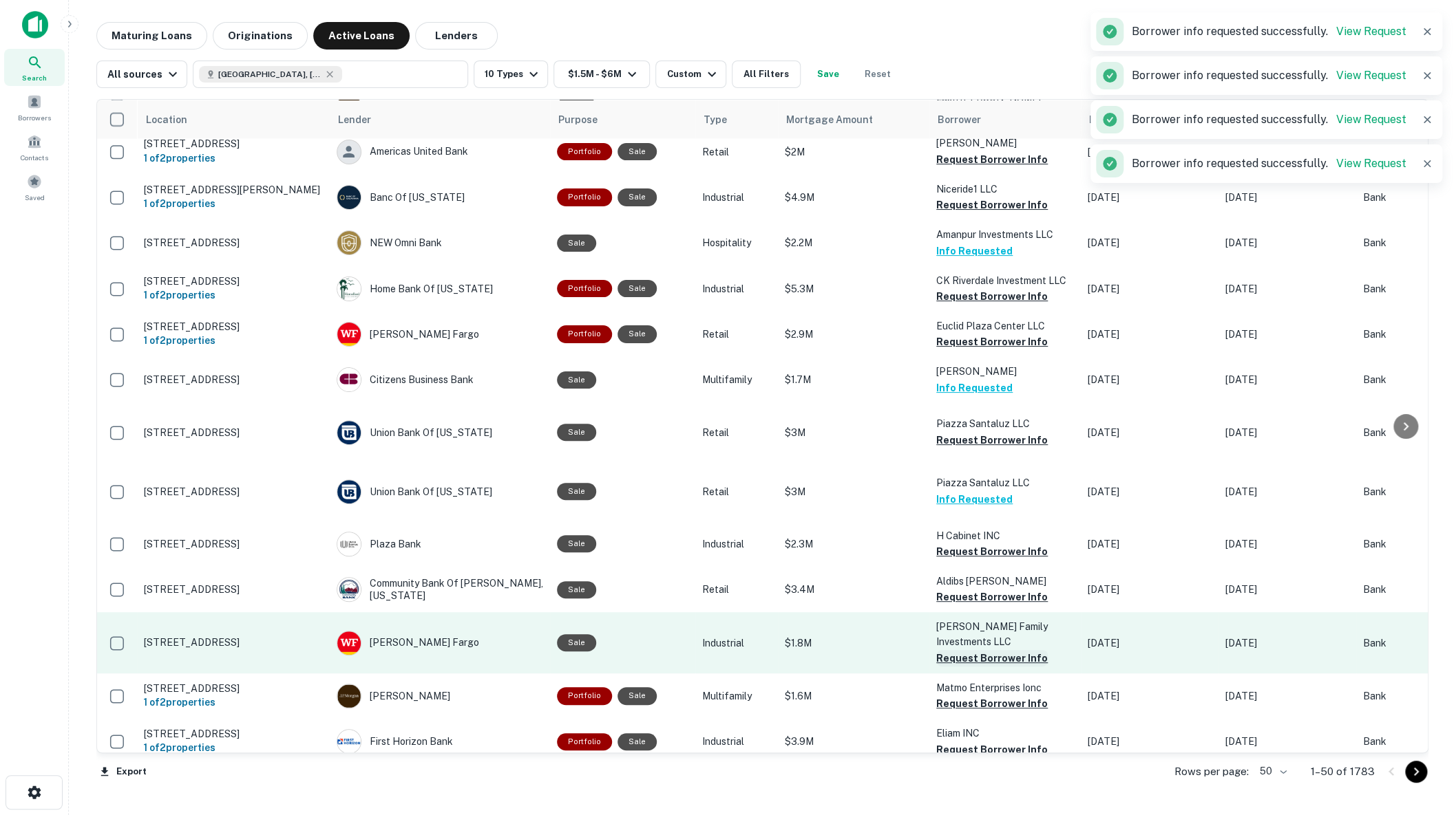
click at [978, 650] on button "Request Borrower Info" at bounding box center [992, 658] width 112 height 17
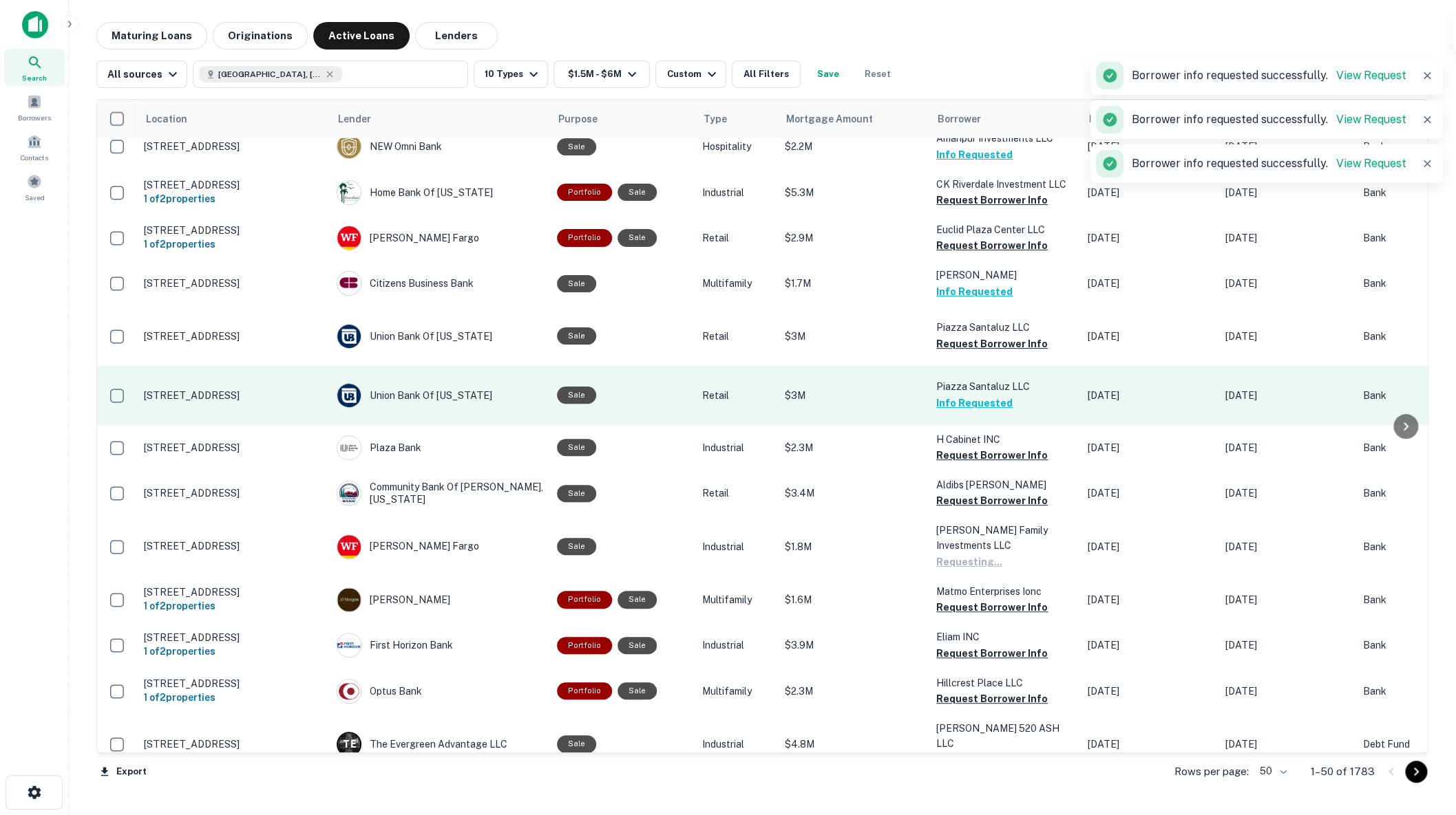
scroll to position [1790, 0]
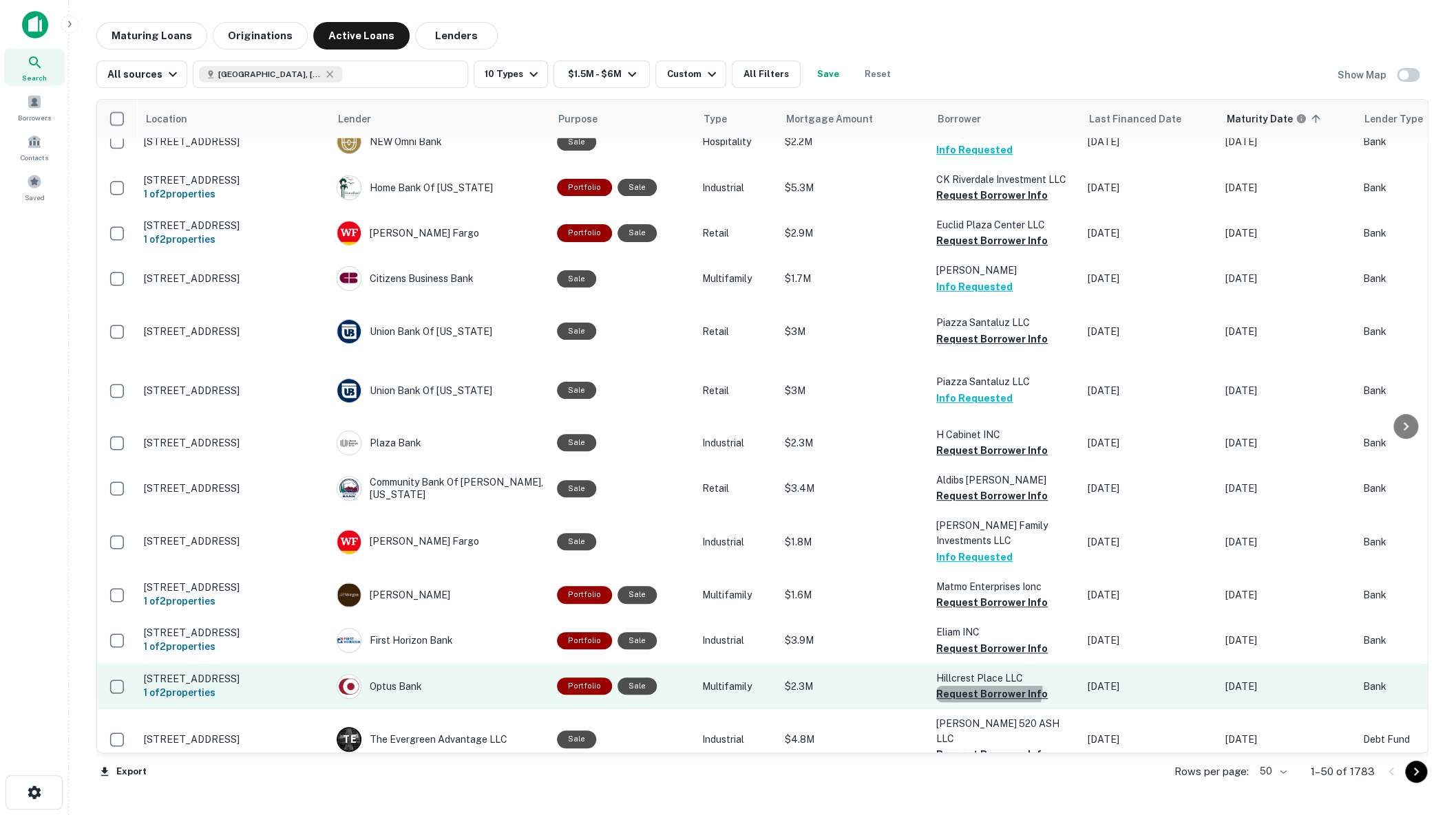
click at [981, 686] on button "Request Borrower Info" at bounding box center [992, 694] width 112 height 17
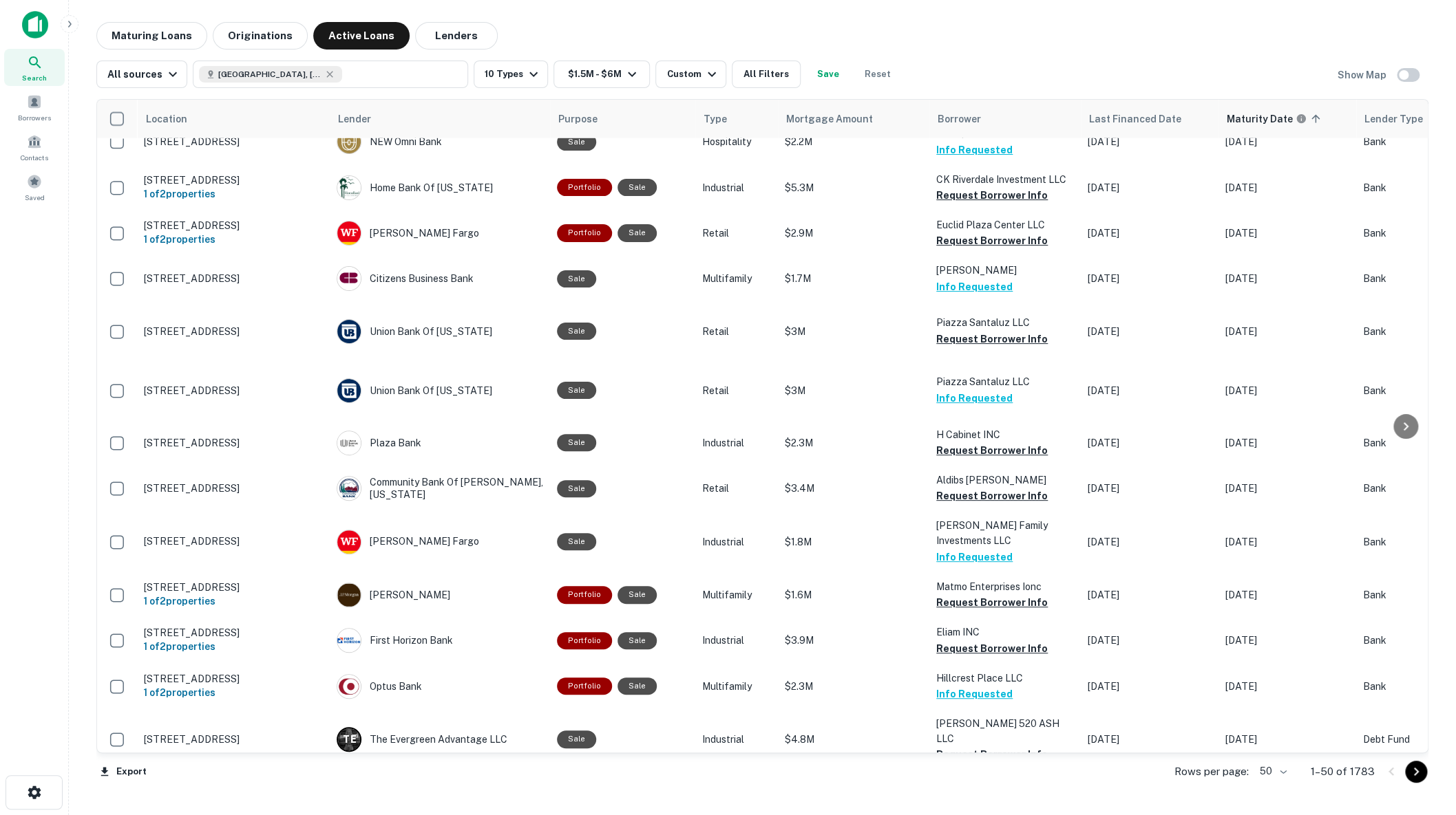
click at [1416, 777] on icon "Go to next page" at bounding box center [1416, 772] width 17 height 17
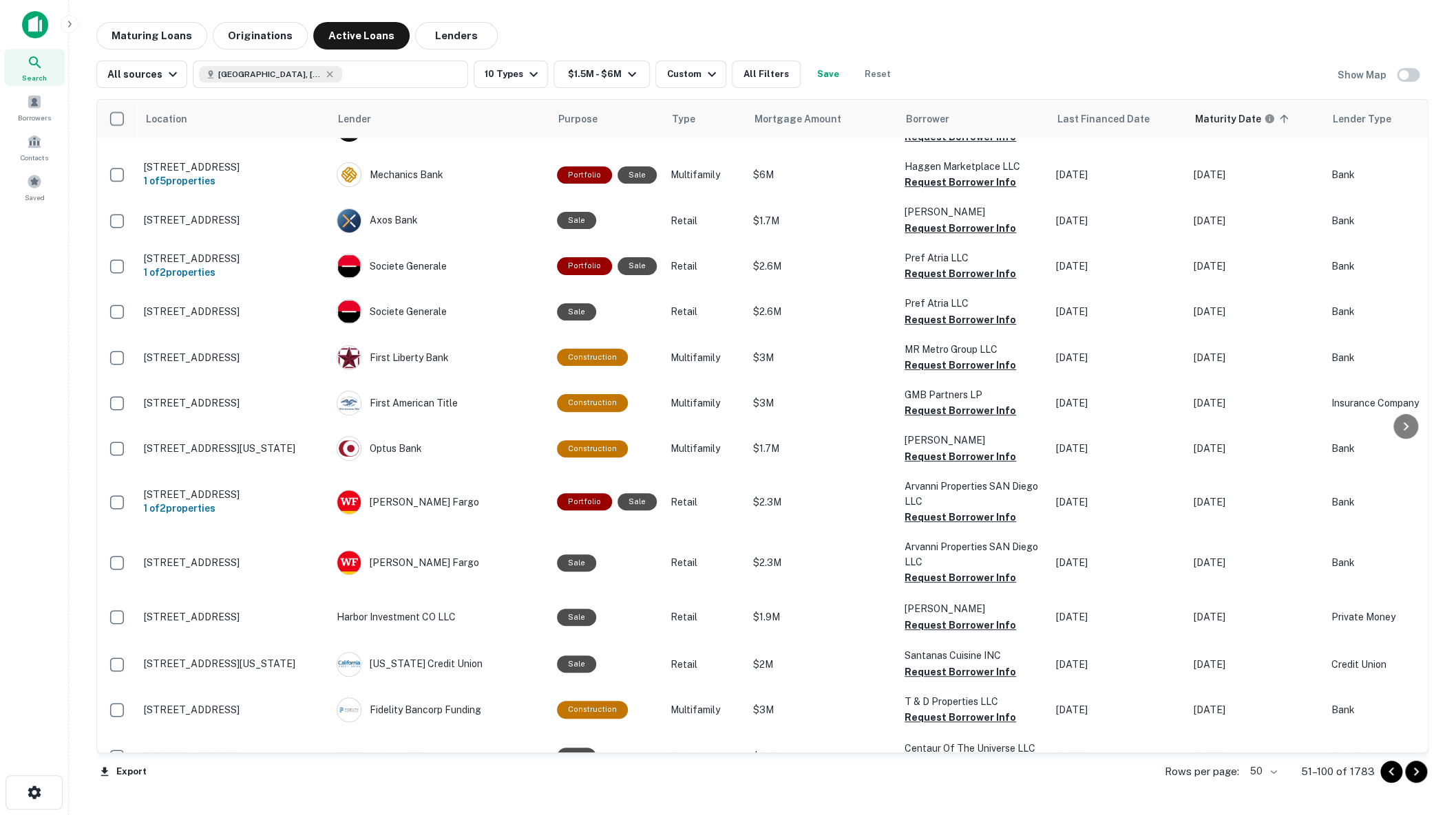
scroll to position [1791, 0]
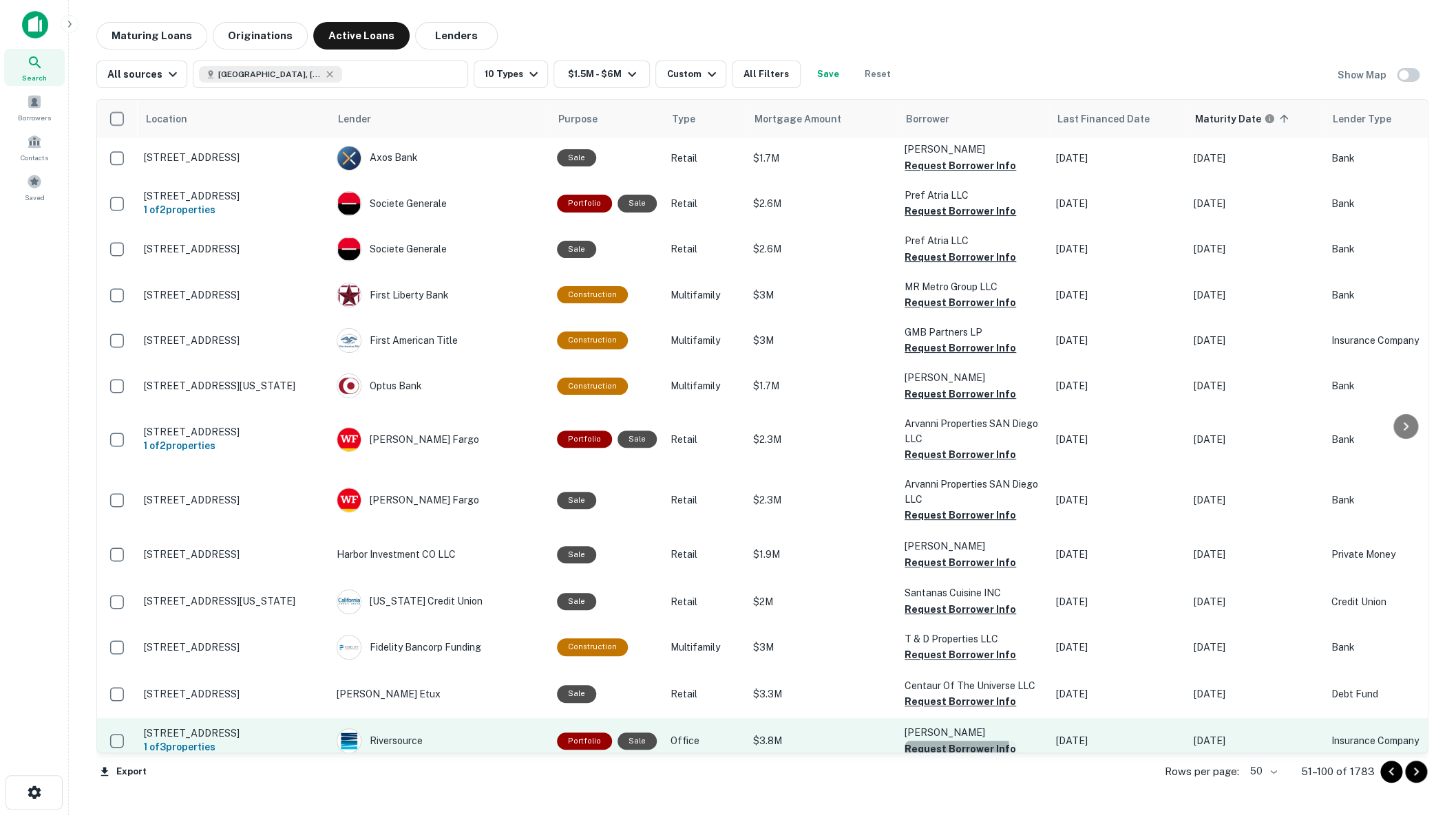
click at [943, 741] on button "Request Borrower Info" at bounding box center [961, 749] width 112 height 17
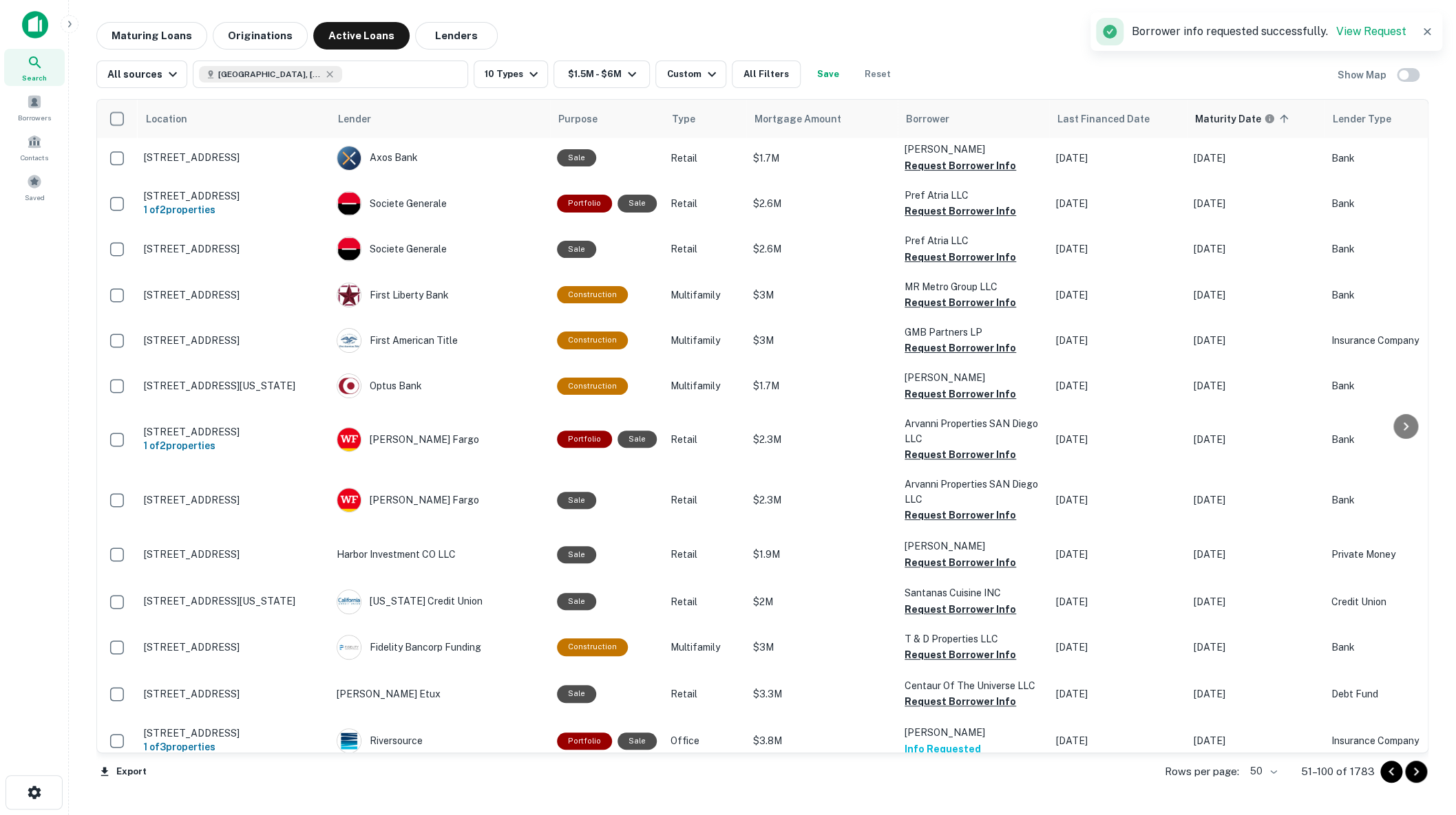
click at [948, 801] on button "Request Borrower Info" at bounding box center [961, 809] width 112 height 17
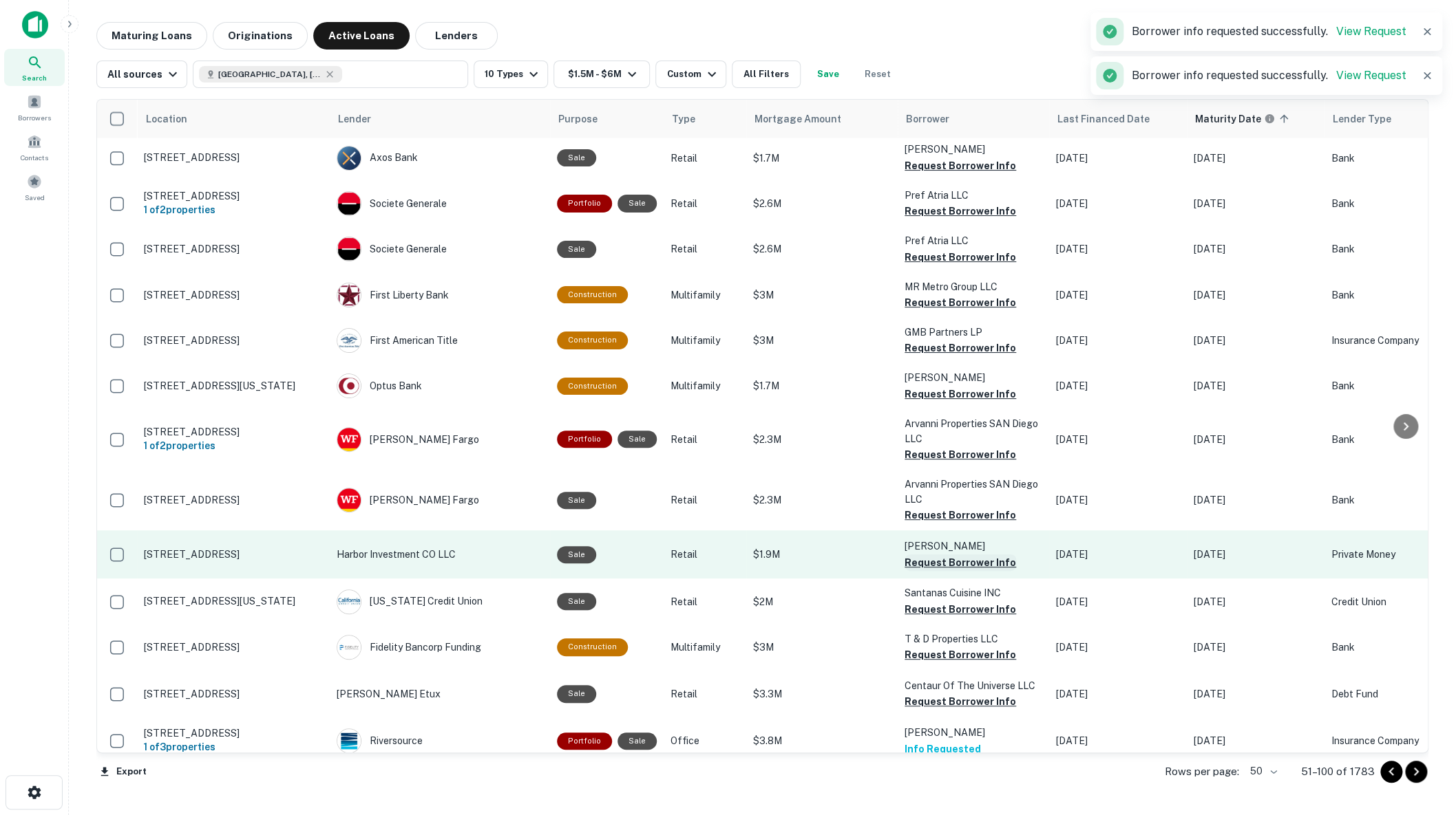
click at [978, 555] on button "Request Borrower Info" at bounding box center [961, 563] width 112 height 17
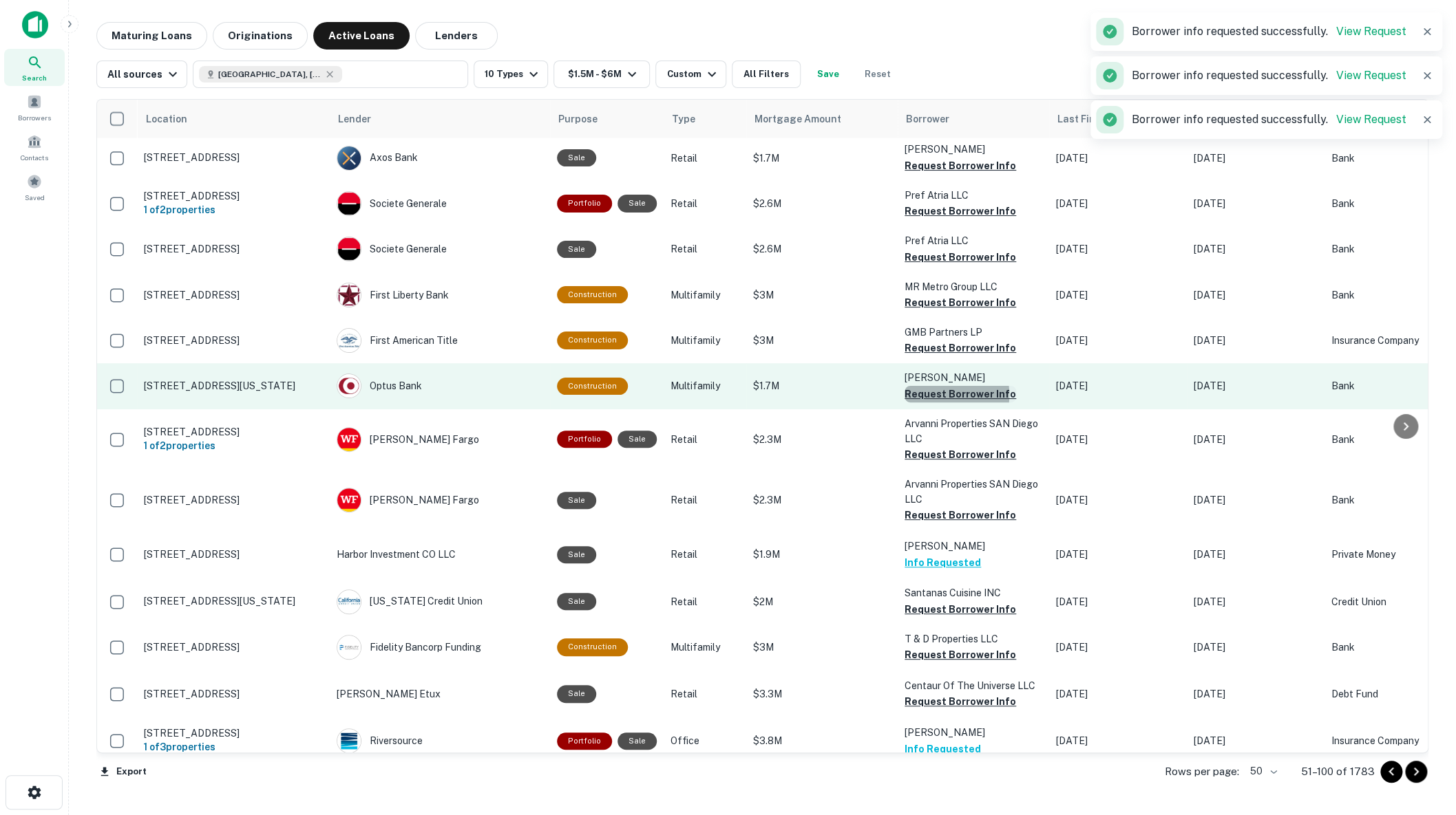
click at [928, 386] on button "Request Borrower Info" at bounding box center [961, 394] width 112 height 17
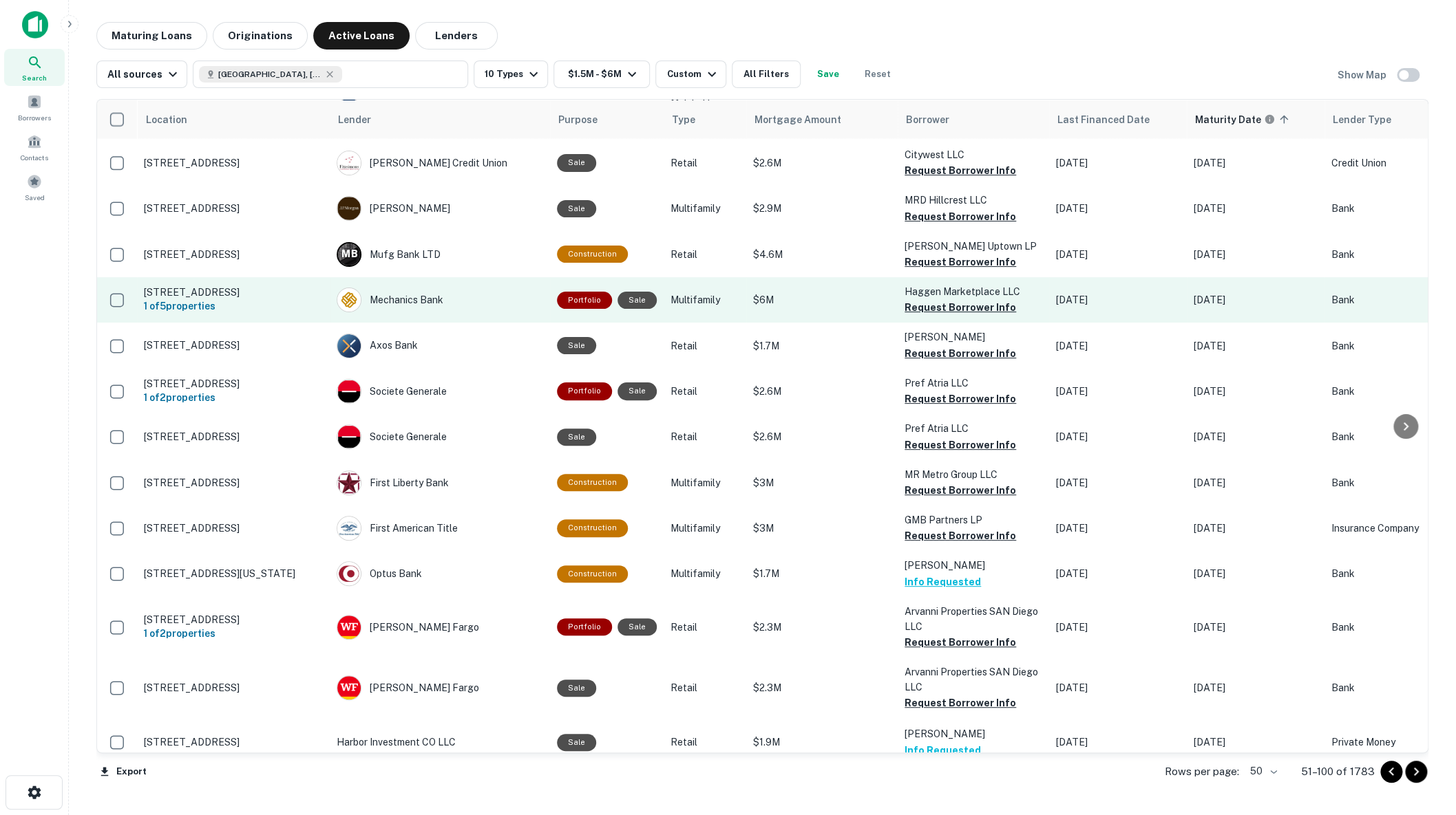
scroll to position [1542, 0]
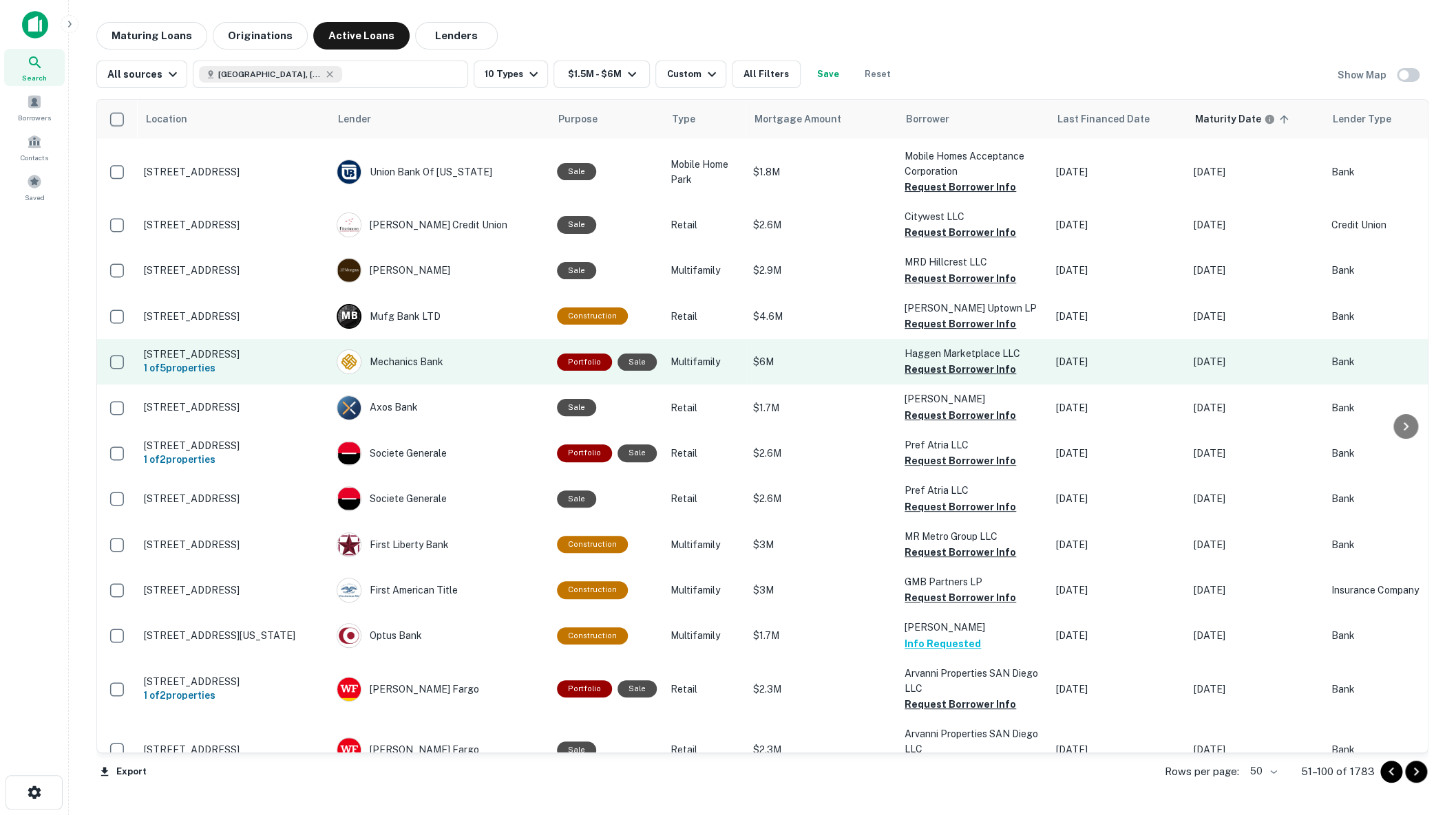
click at [929, 316] on button "Request Borrower Info" at bounding box center [961, 324] width 112 height 17
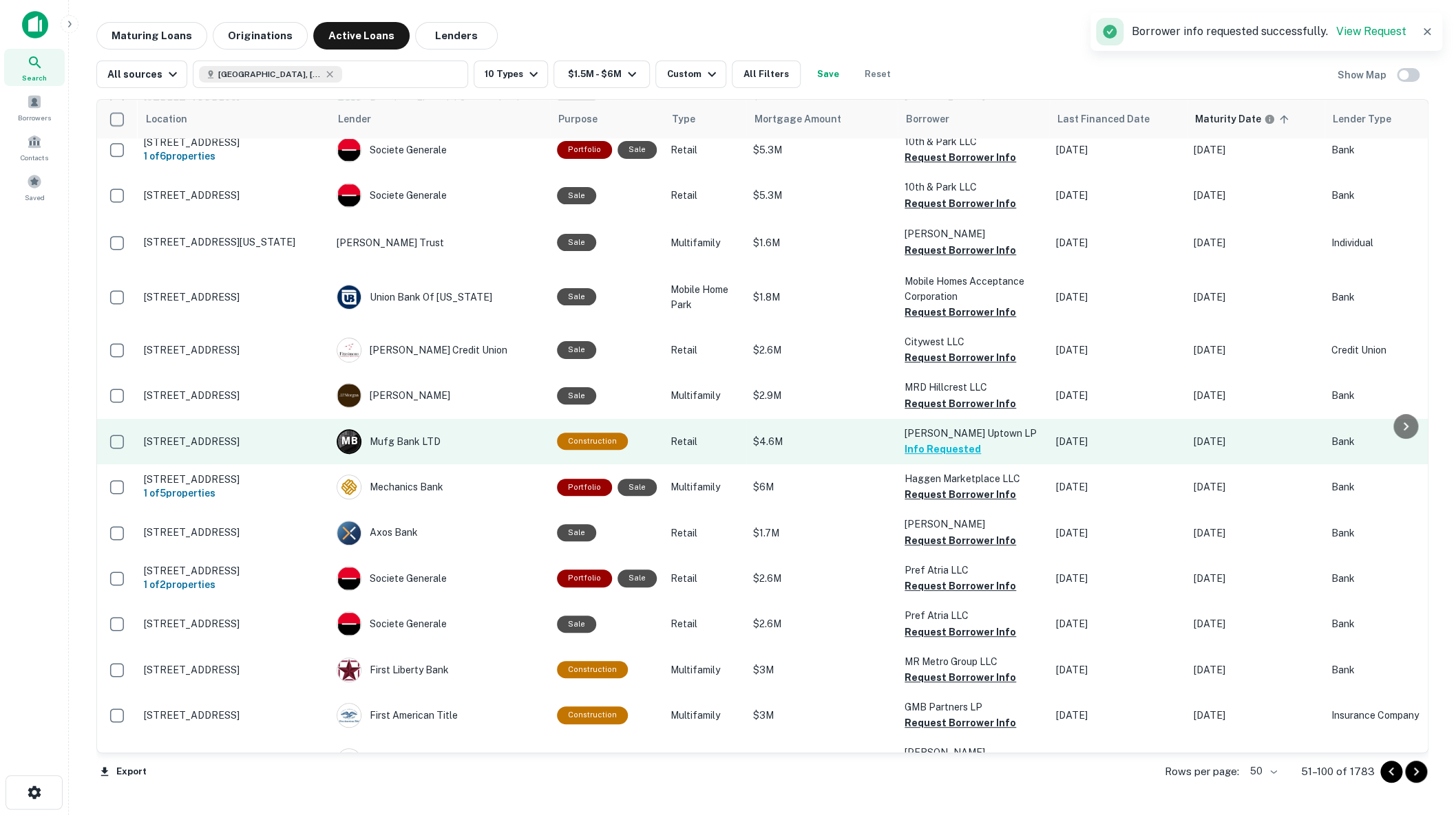
scroll to position [1228, 0]
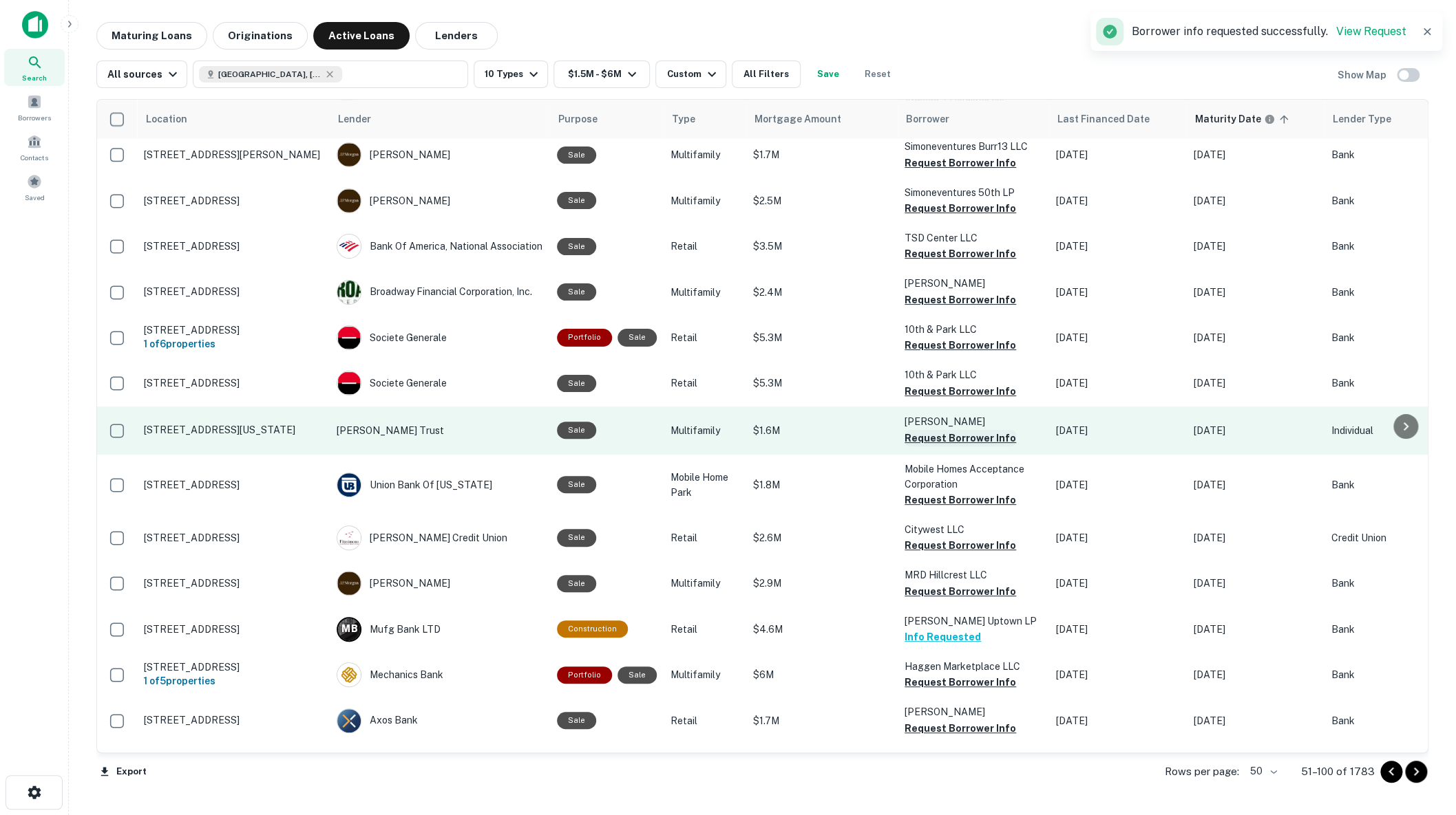
click at [984, 430] on button "Request Borrower Info" at bounding box center [961, 438] width 112 height 17
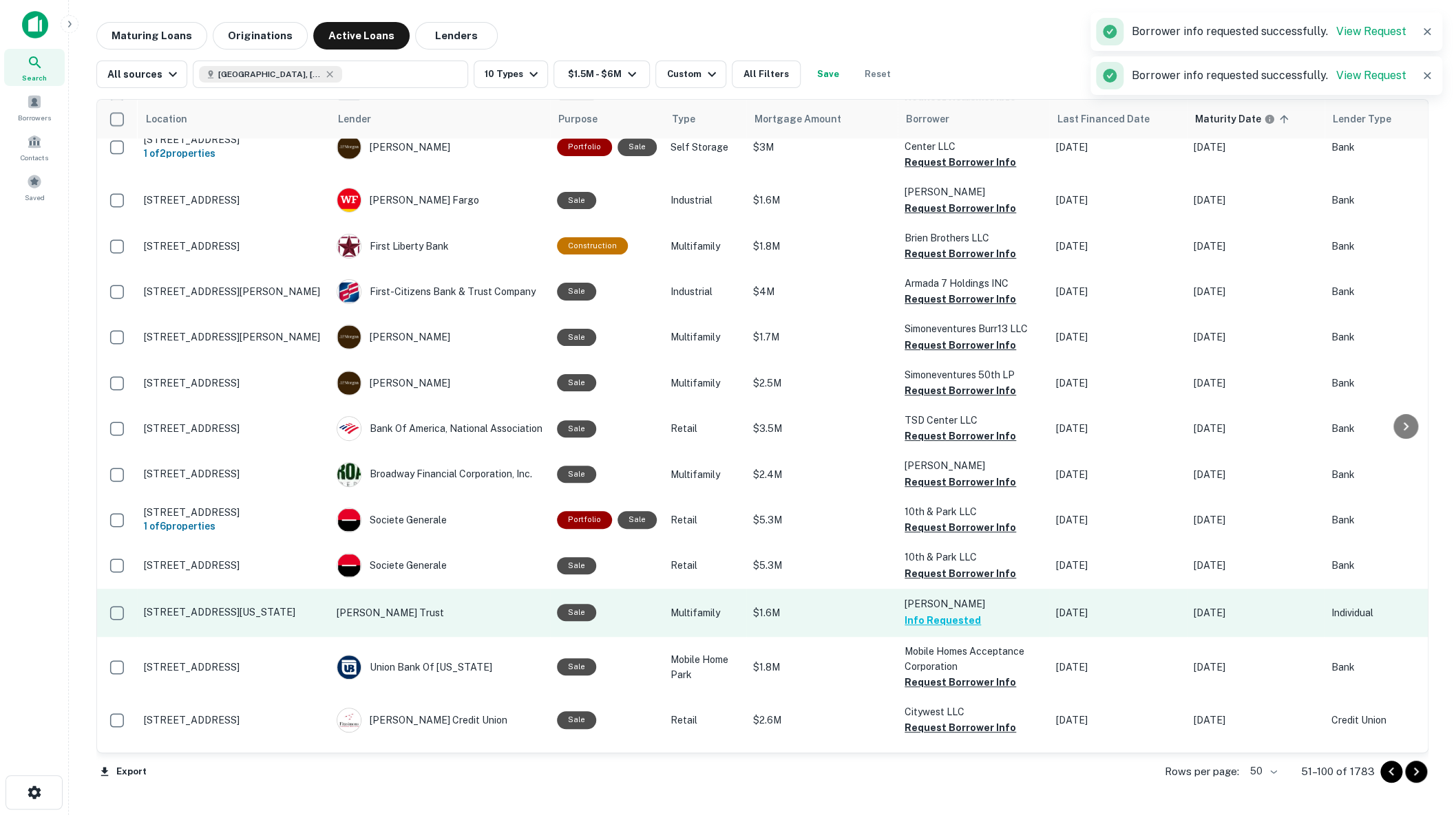
scroll to position [1041, 0]
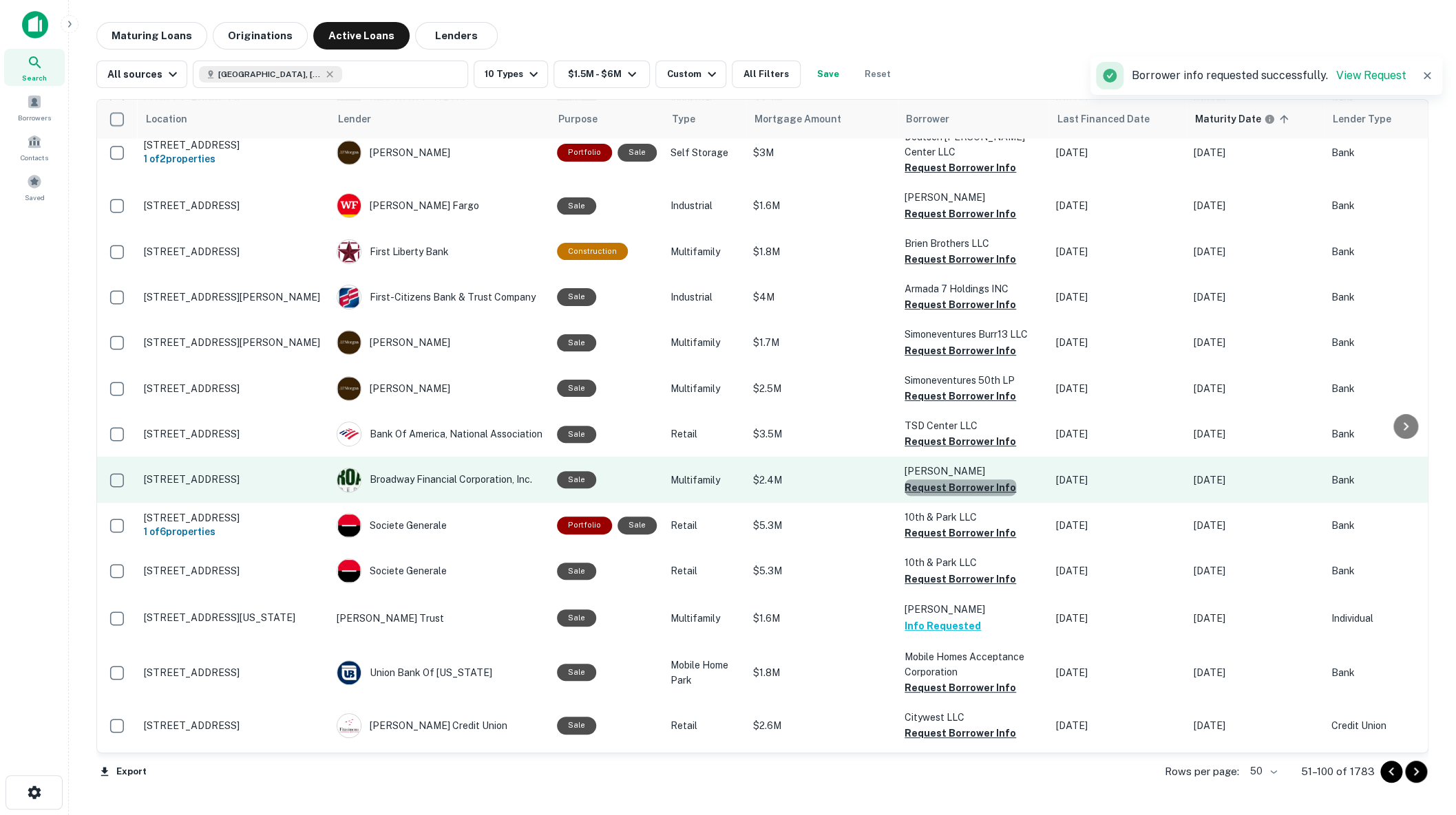
click at [957, 479] on button "Request Borrower Info" at bounding box center [961, 487] width 112 height 17
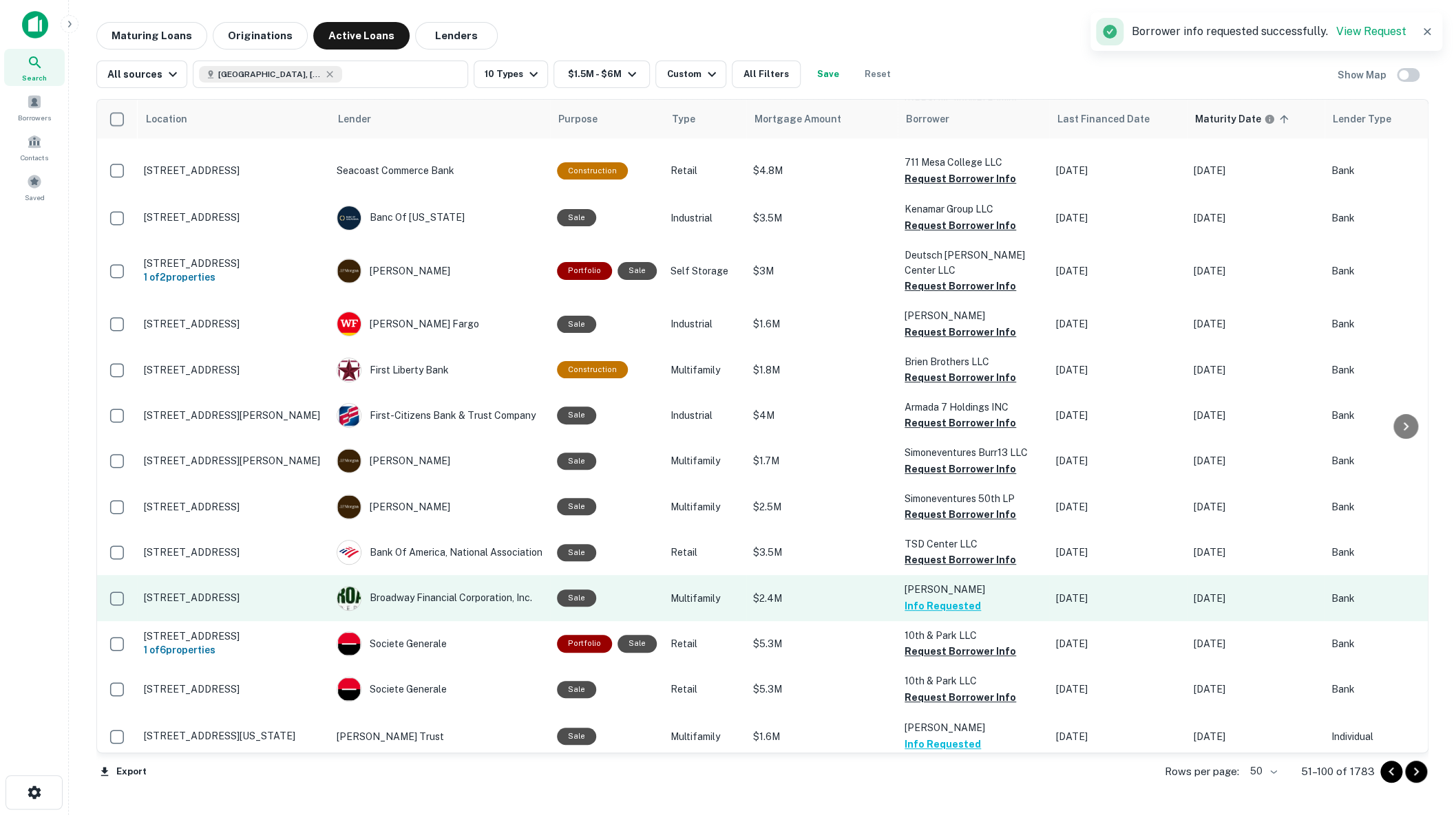
scroll to position [790, 0]
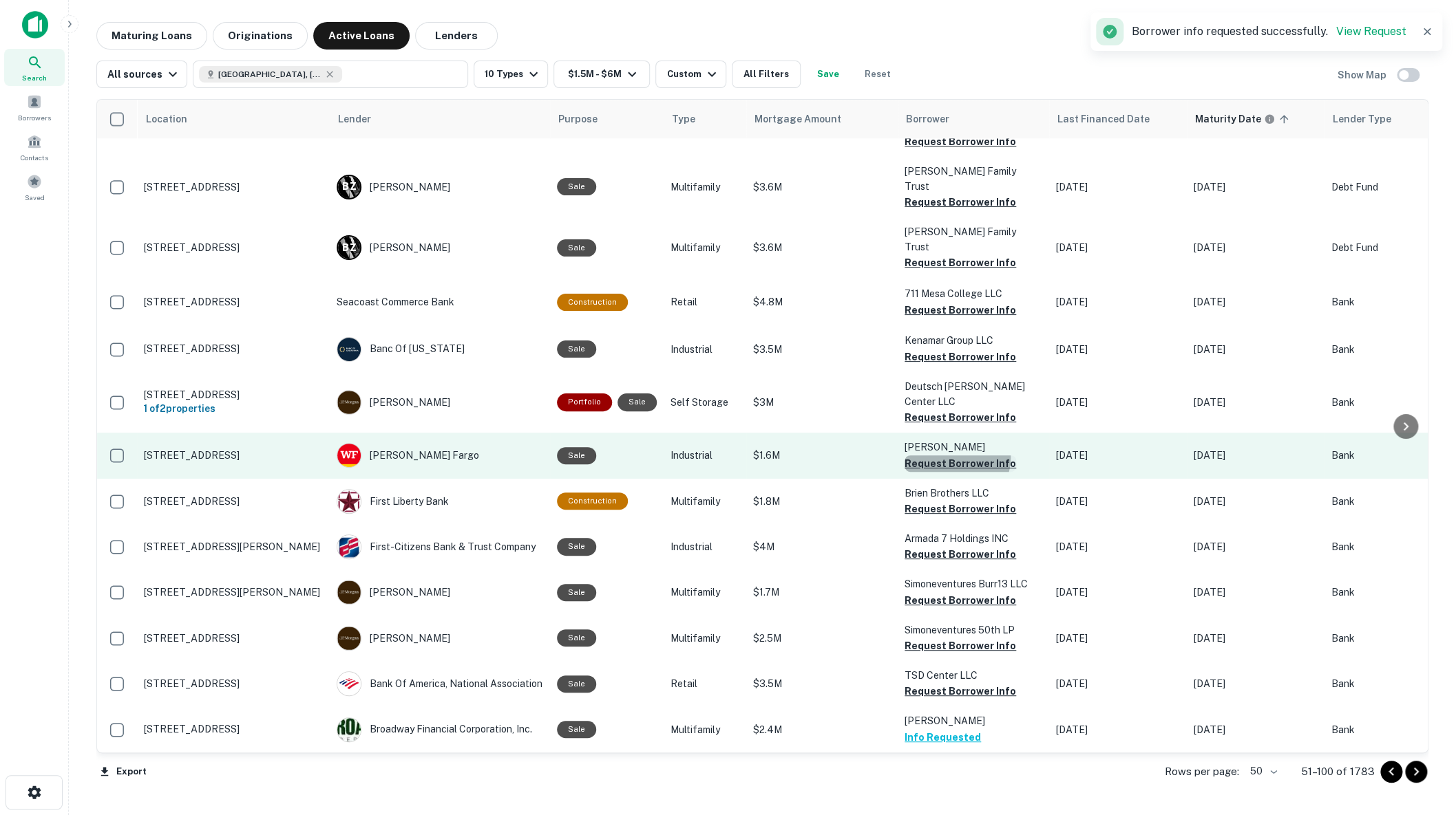
click at [951, 456] on button "Request Borrower Info" at bounding box center [961, 463] width 112 height 17
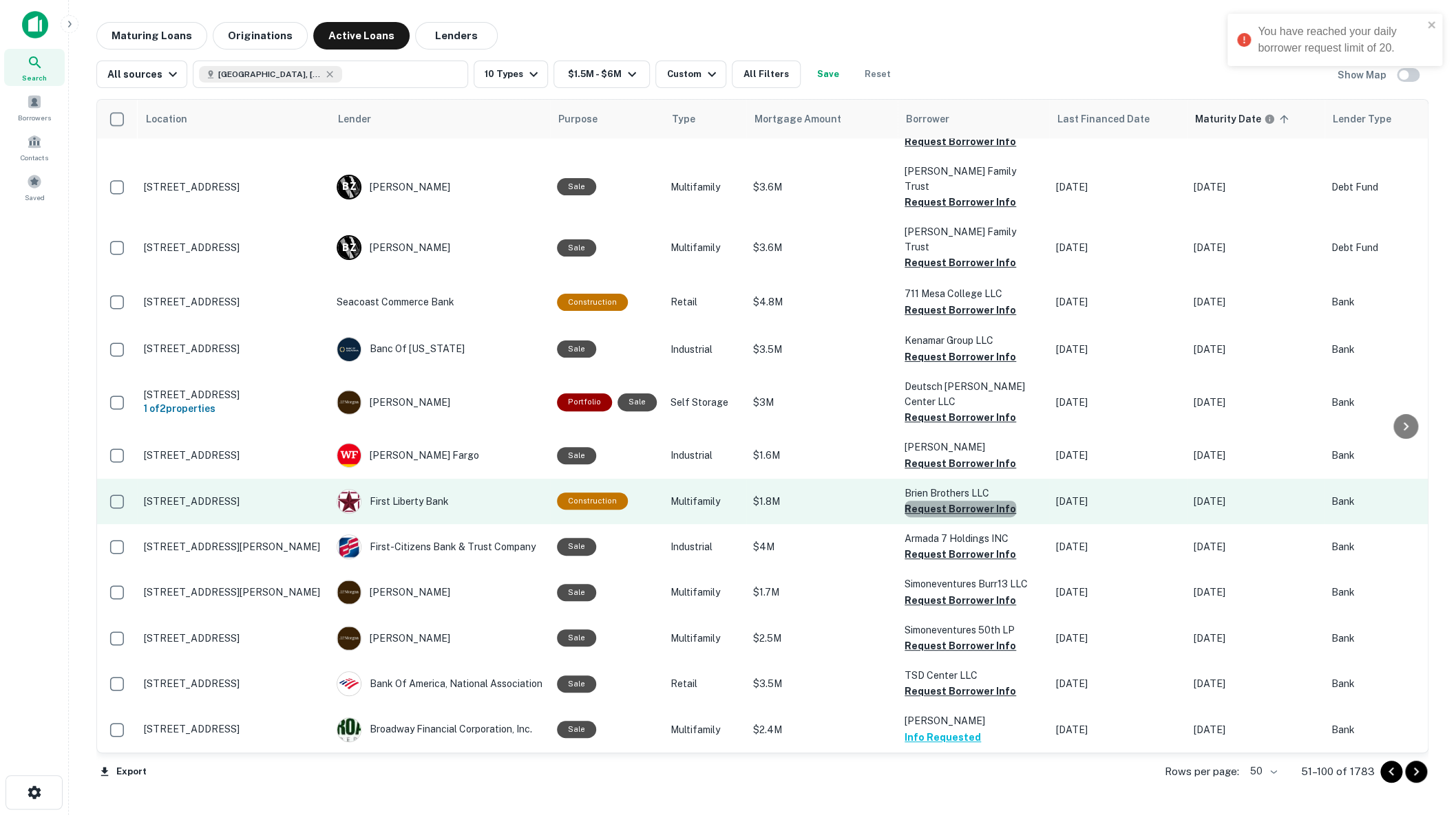
click at [956, 501] on button "Request Borrower Info" at bounding box center [961, 509] width 112 height 17
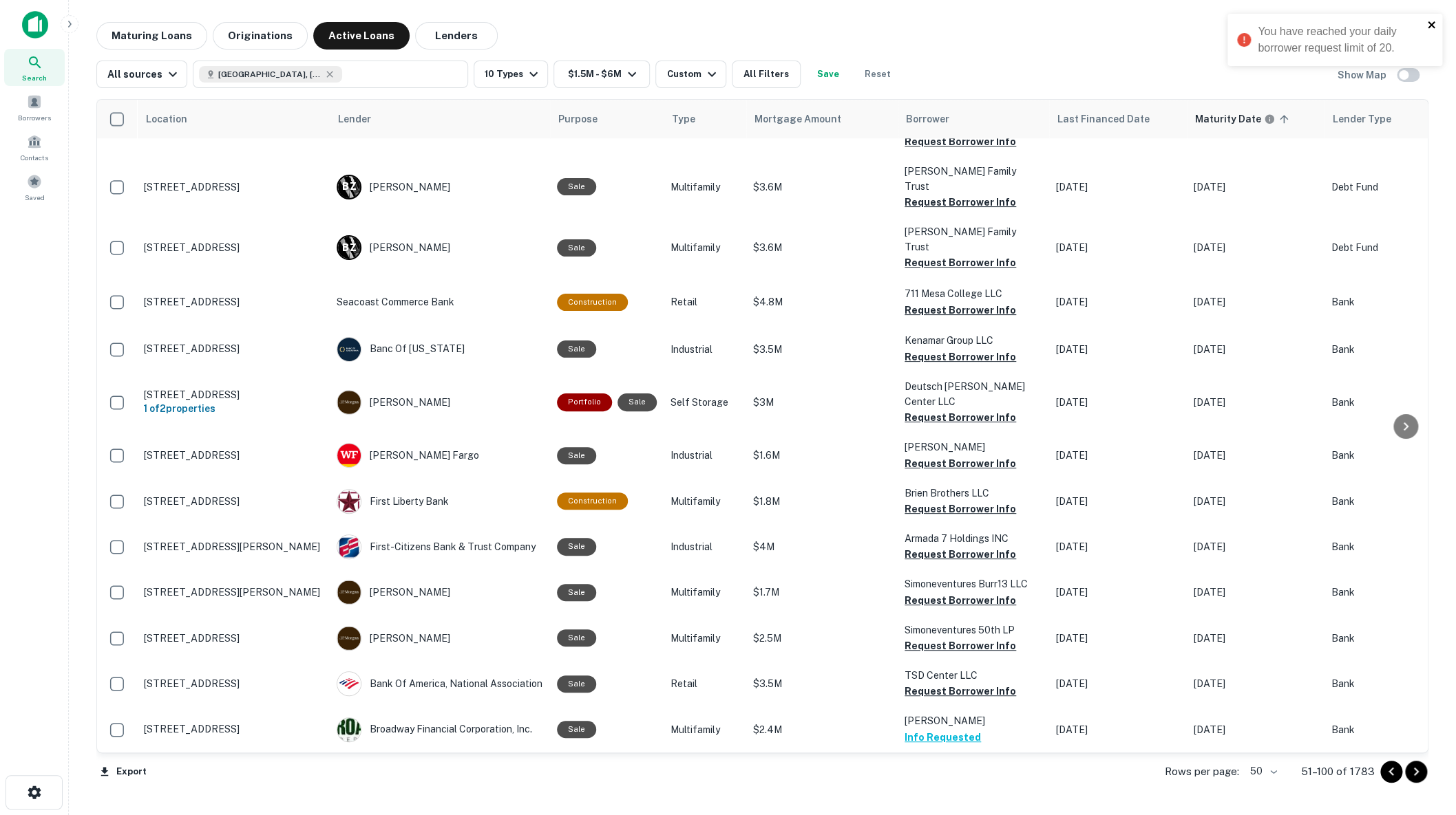
click at [1432, 23] on icon "close" at bounding box center [1430, 25] width 7 height 7
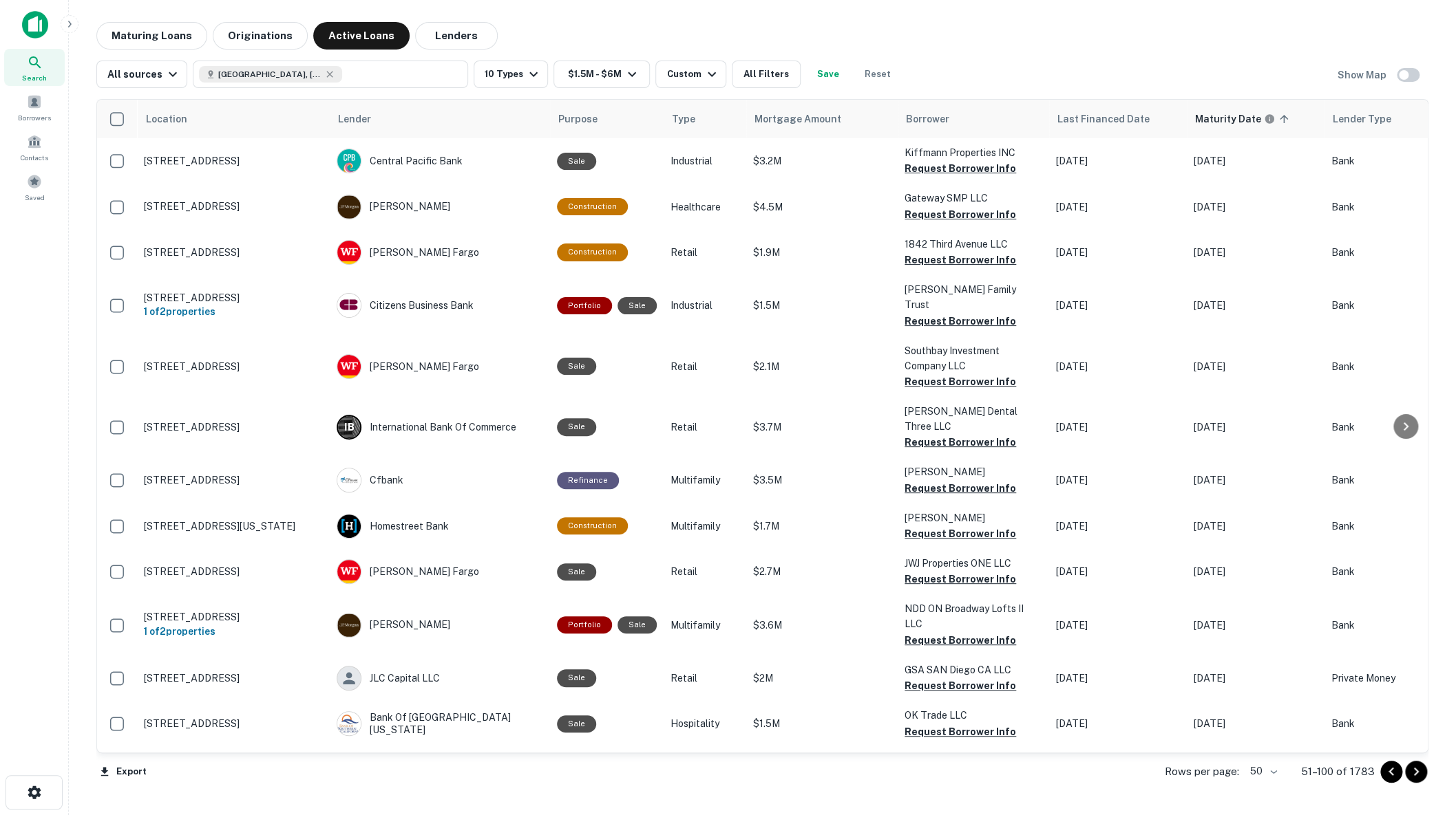
scroll to position [0, 0]
drag, startPoint x: 263, startPoint y: 35, endPoint x: 440, endPoint y: 39, distance: 177.0
click at [263, 35] on button "Originations" at bounding box center [260, 35] width 95 height 27
